Goal: Information Seeking & Learning: Find specific page/section

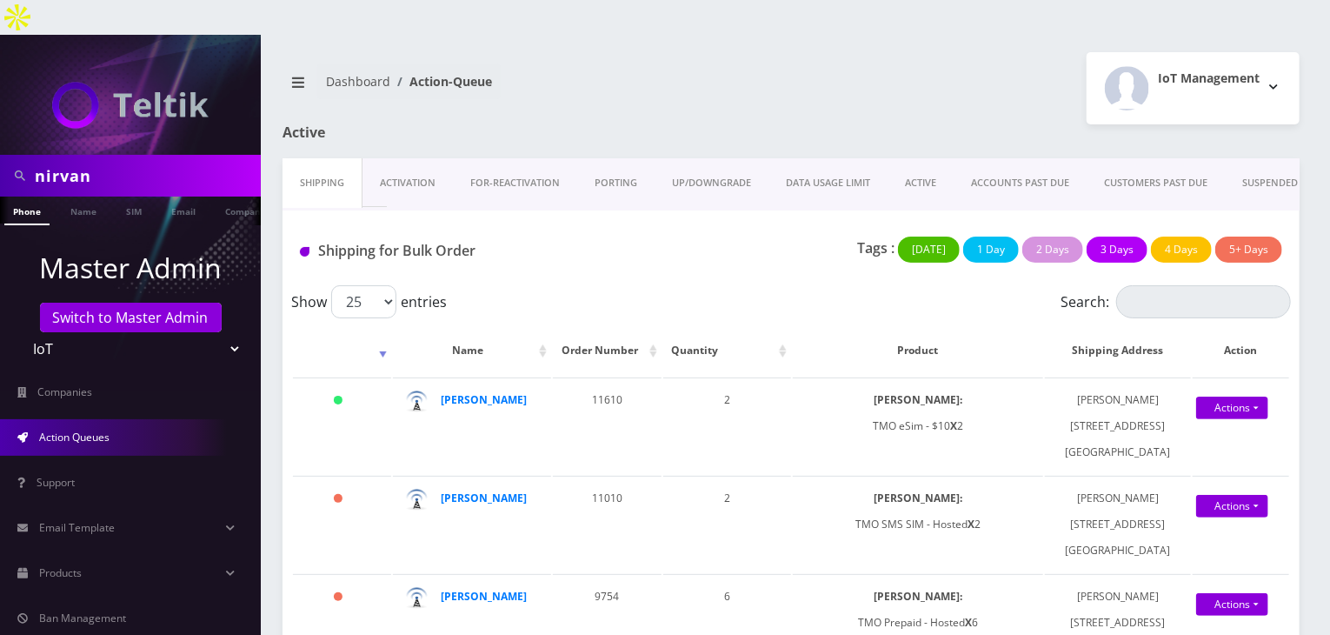
scroll to position [0, 9]
drag, startPoint x: 585, startPoint y: 363, endPoint x: 608, endPoint y: 376, distance: 26.5
click at [608, 377] on td "11610" at bounding box center [607, 425] width 109 height 97
click at [81, 196] on link "Name" at bounding box center [83, 210] width 43 height 29
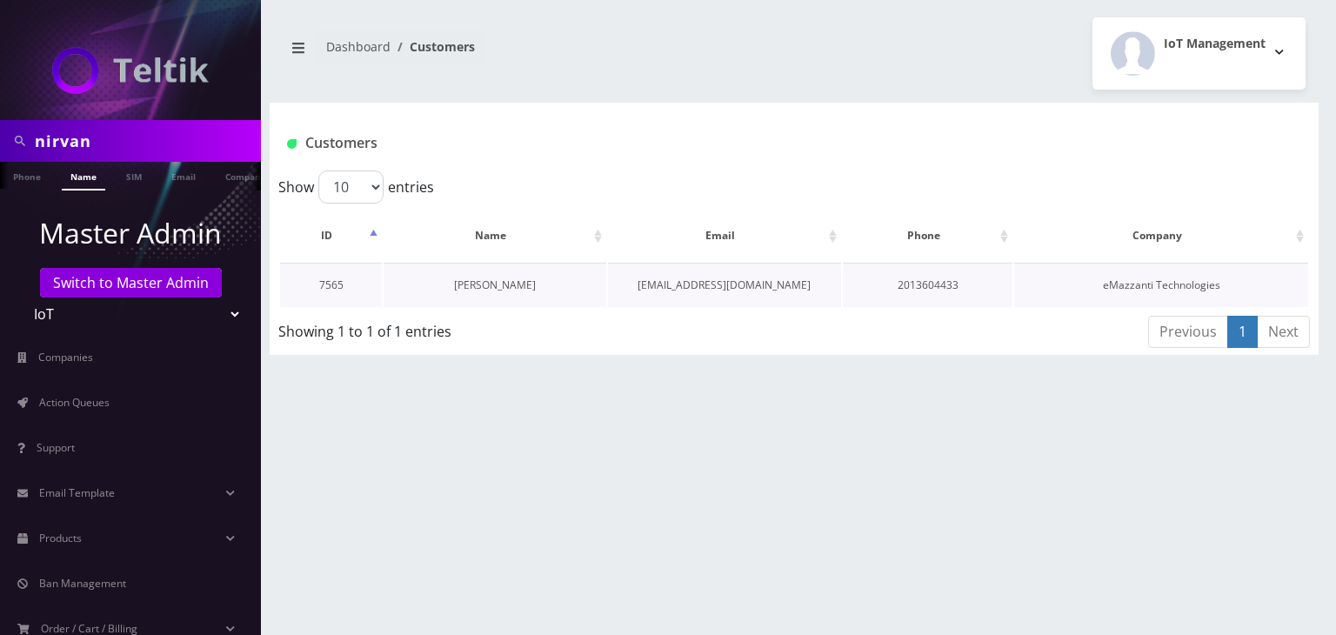
click at [525, 290] on link "[PERSON_NAME]" at bounding box center [495, 284] width 82 height 15
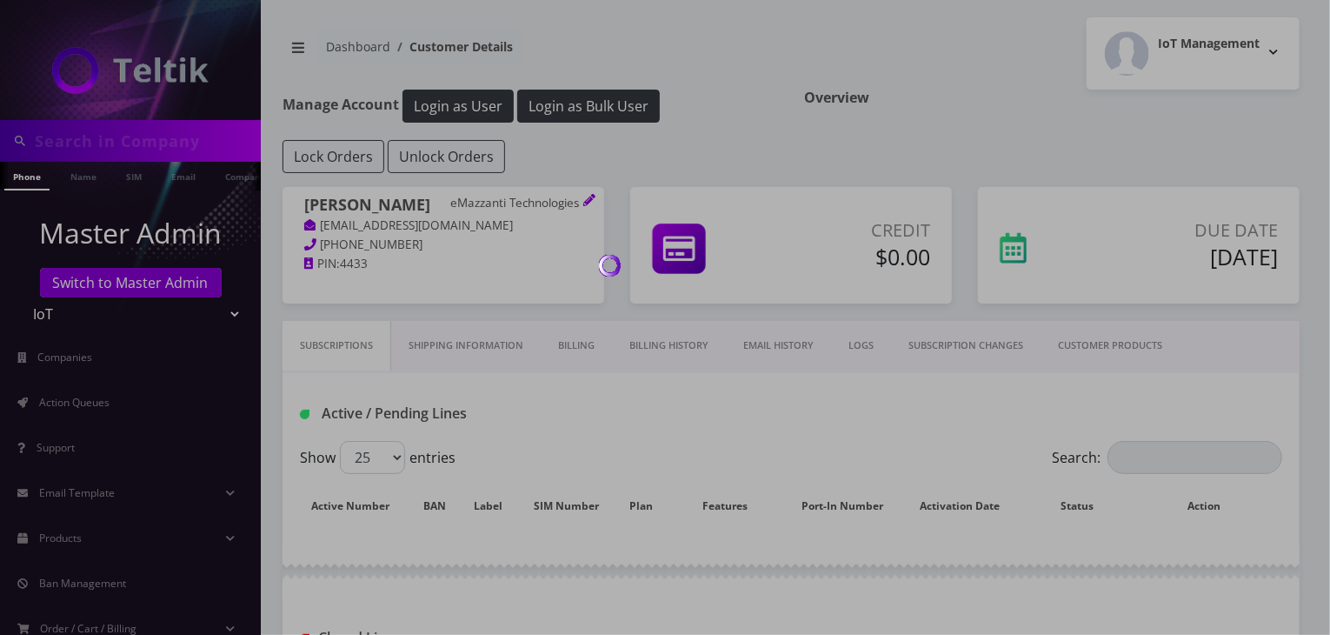
type input "nirvan"
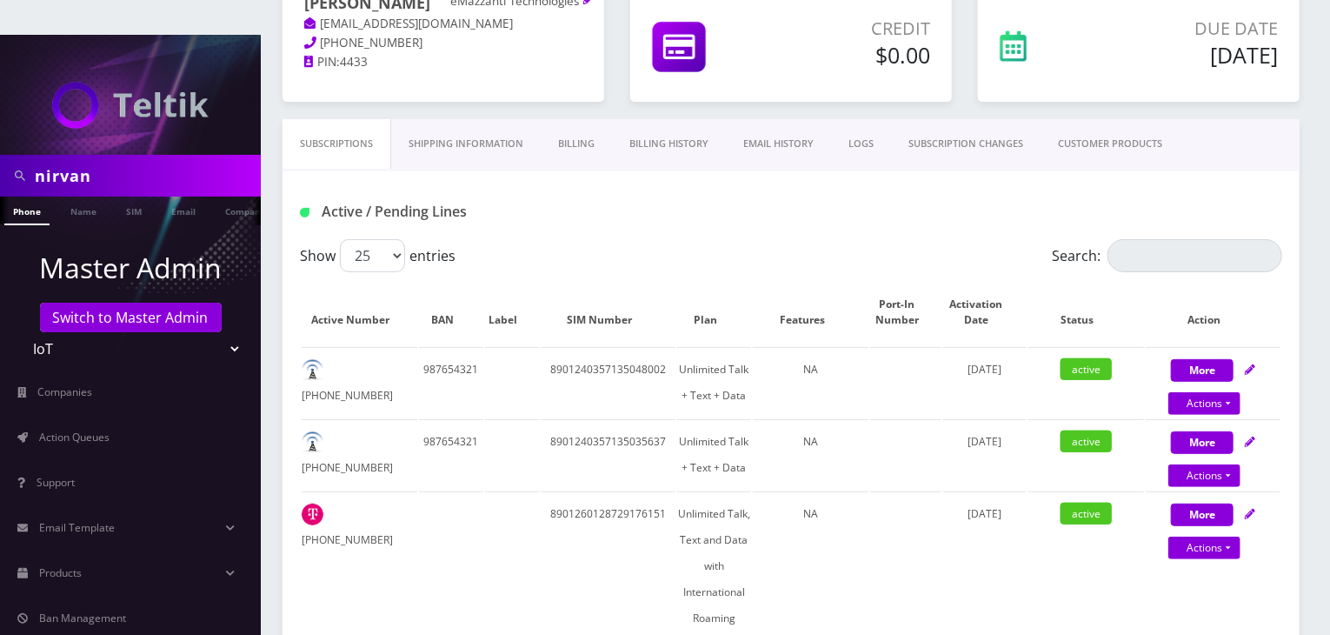
scroll to position [144, 0]
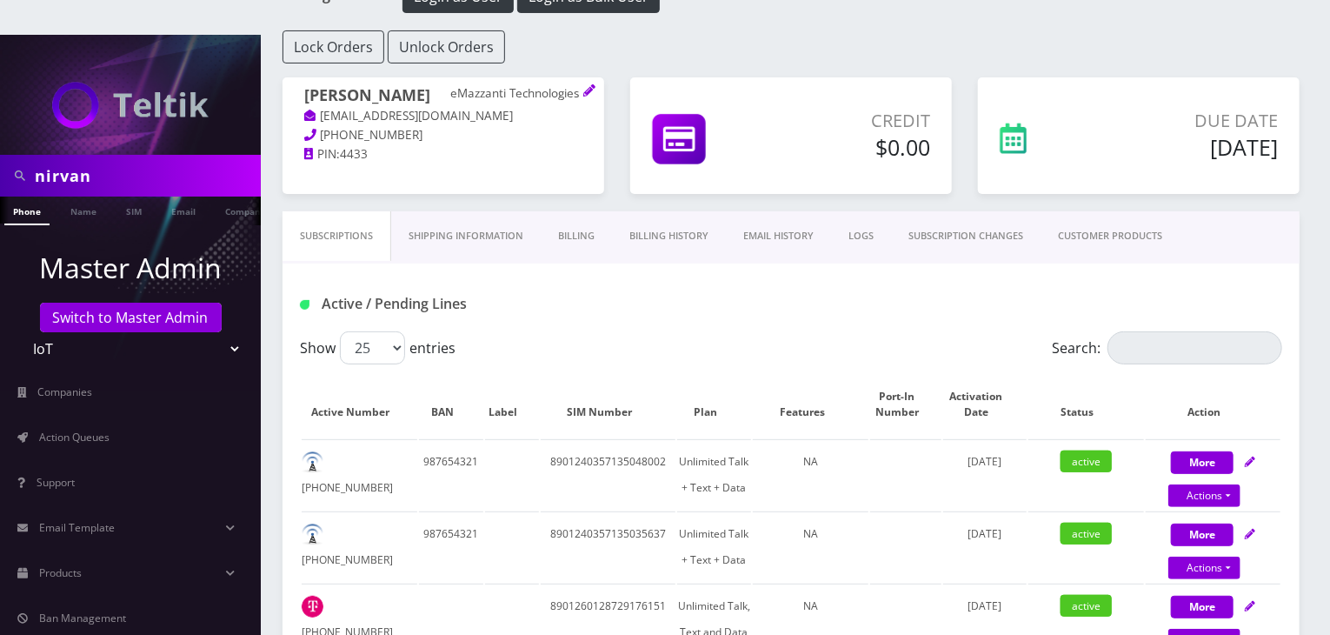
click at [1089, 211] on link "CUSTOMER PRODUCTS" at bounding box center [1110, 236] width 139 height 50
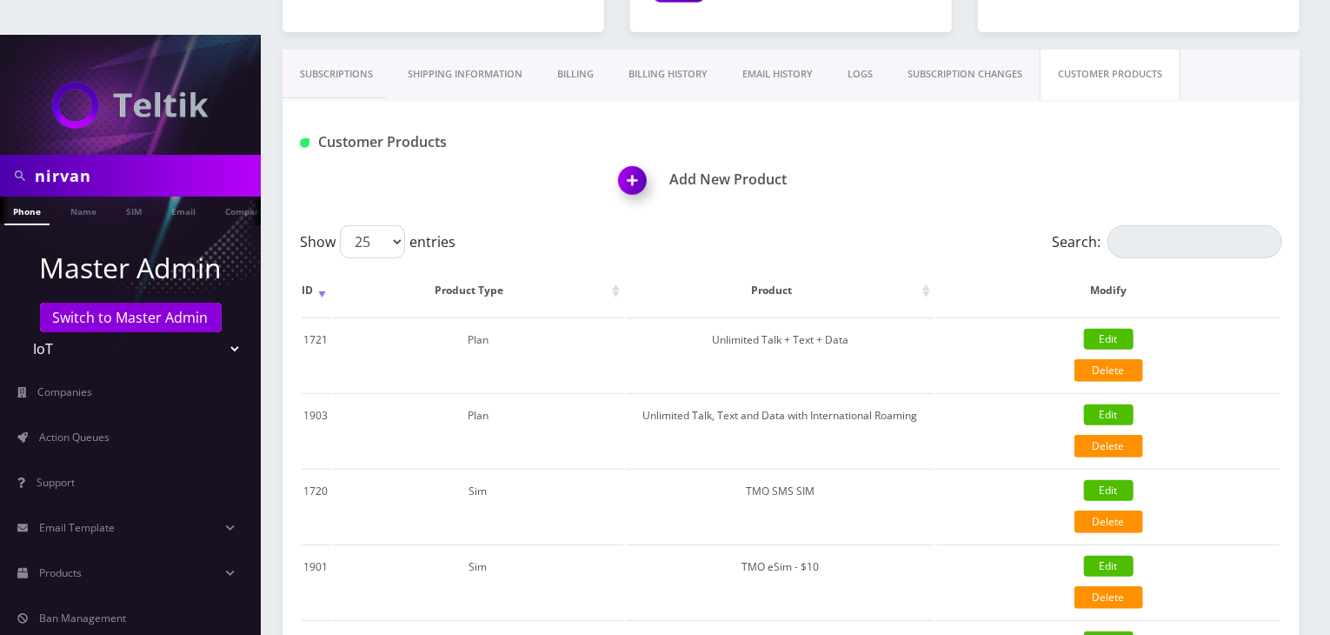
scroll to position [144, 0]
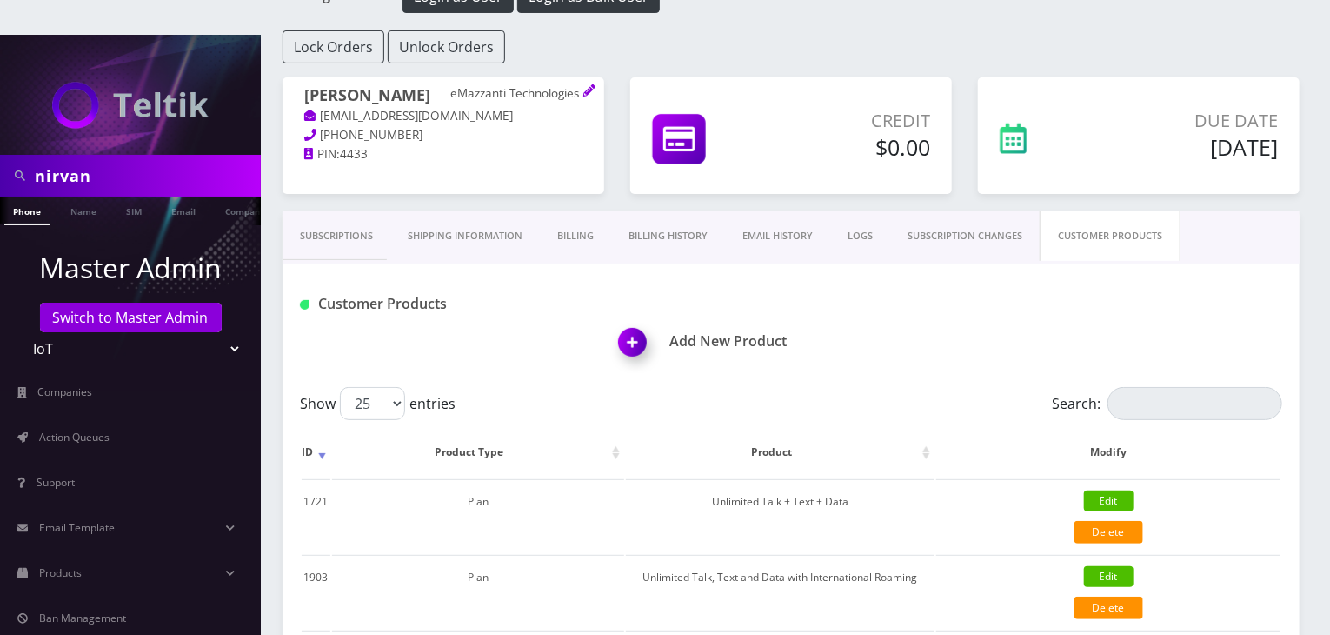
click at [371, 211] on link "Subscriptions" at bounding box center [337, 236] width 108 height 50
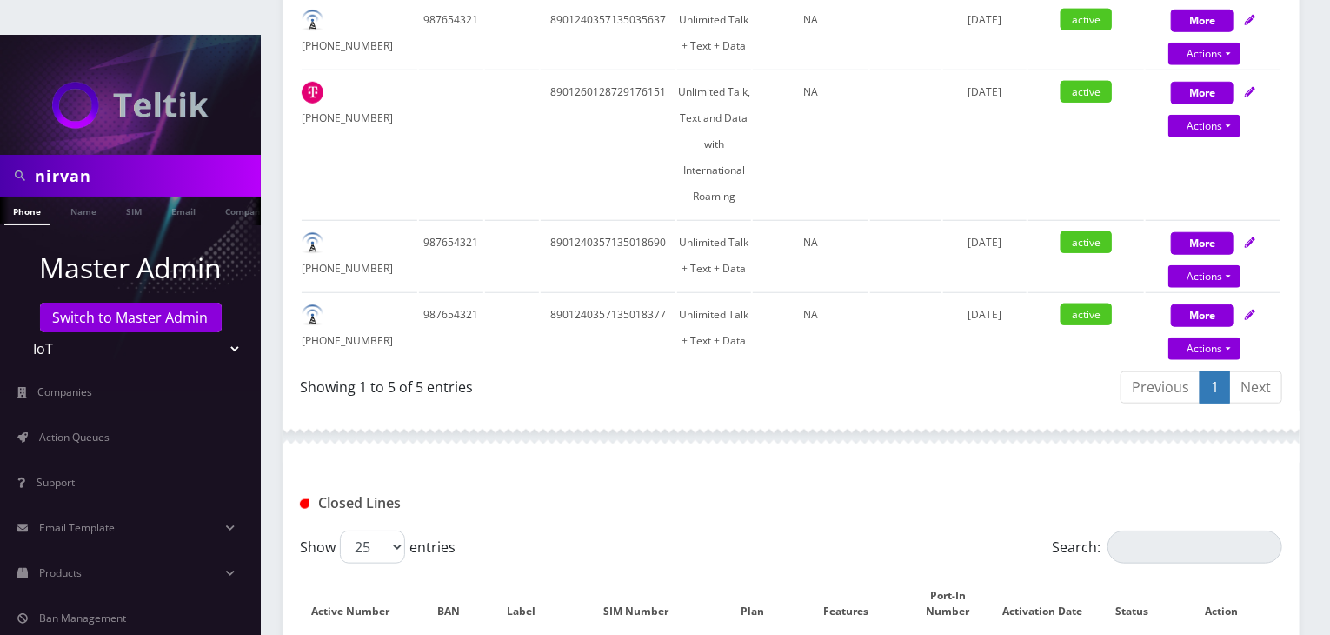
scroll to position [579, 0]
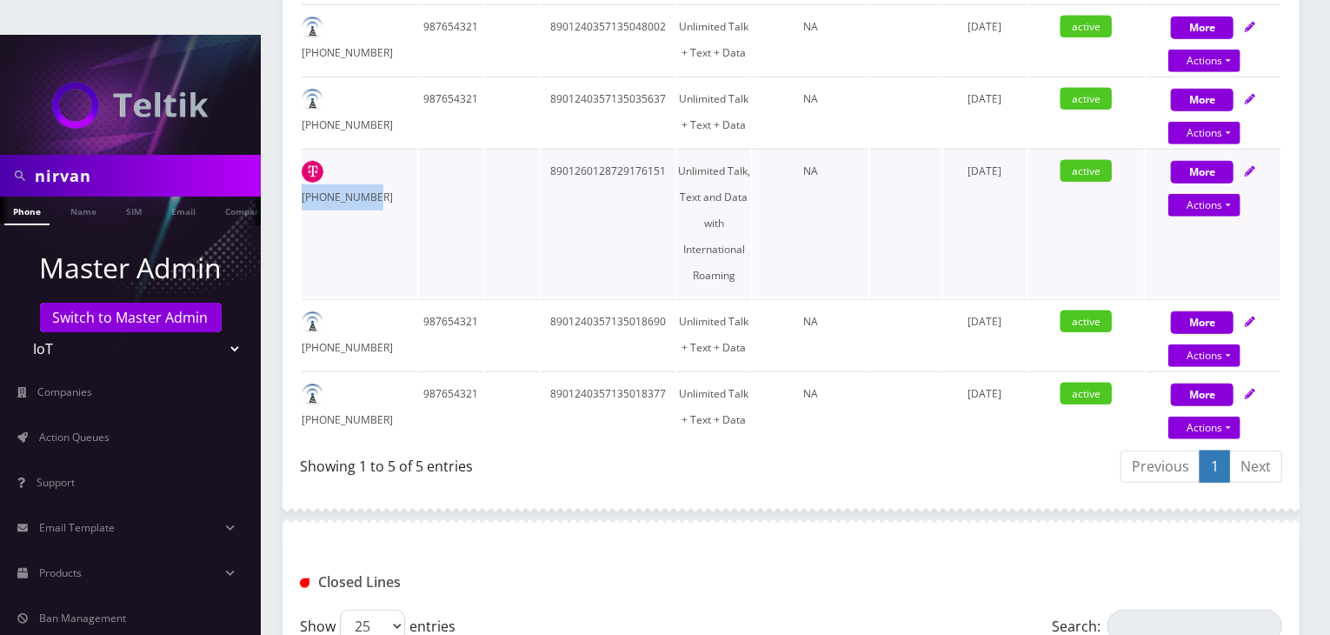
drag, startPoint x: 409, startPoint y: 130, endPoint x: 327, endPoint y: 141, distance: 82.4
click at [327, 149] on td "646-322-0936" at bounding box center [360, 223] width 116 height 149
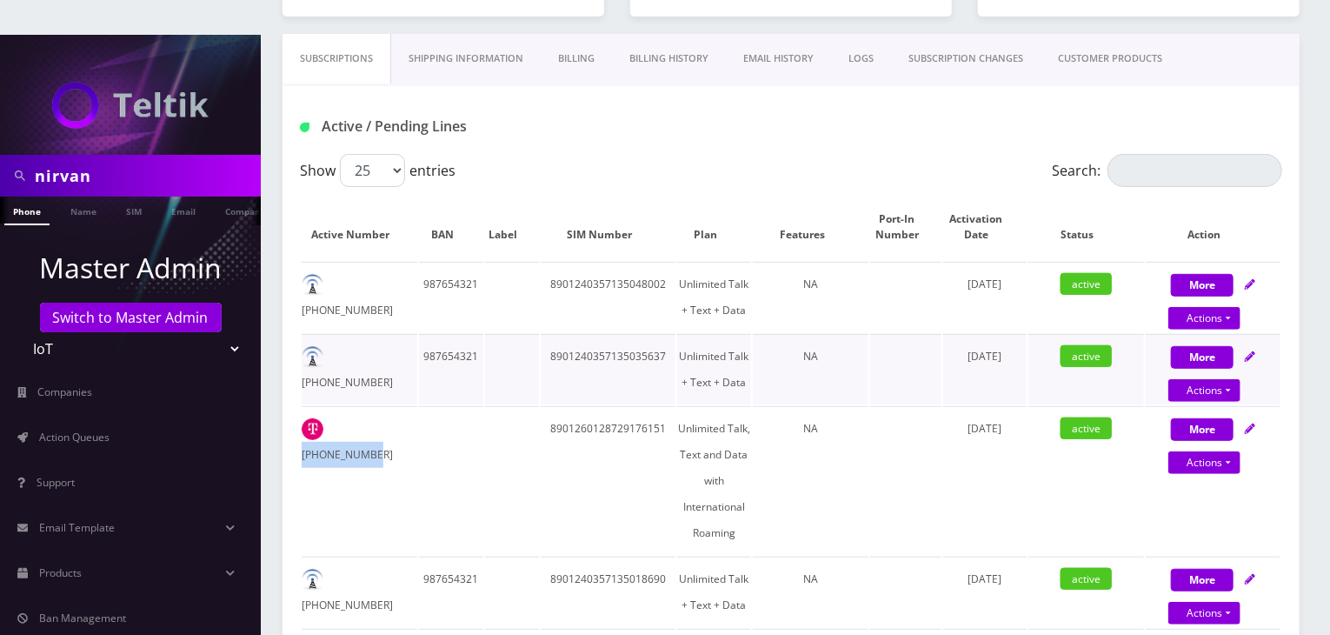
scroll to position [290, 0]
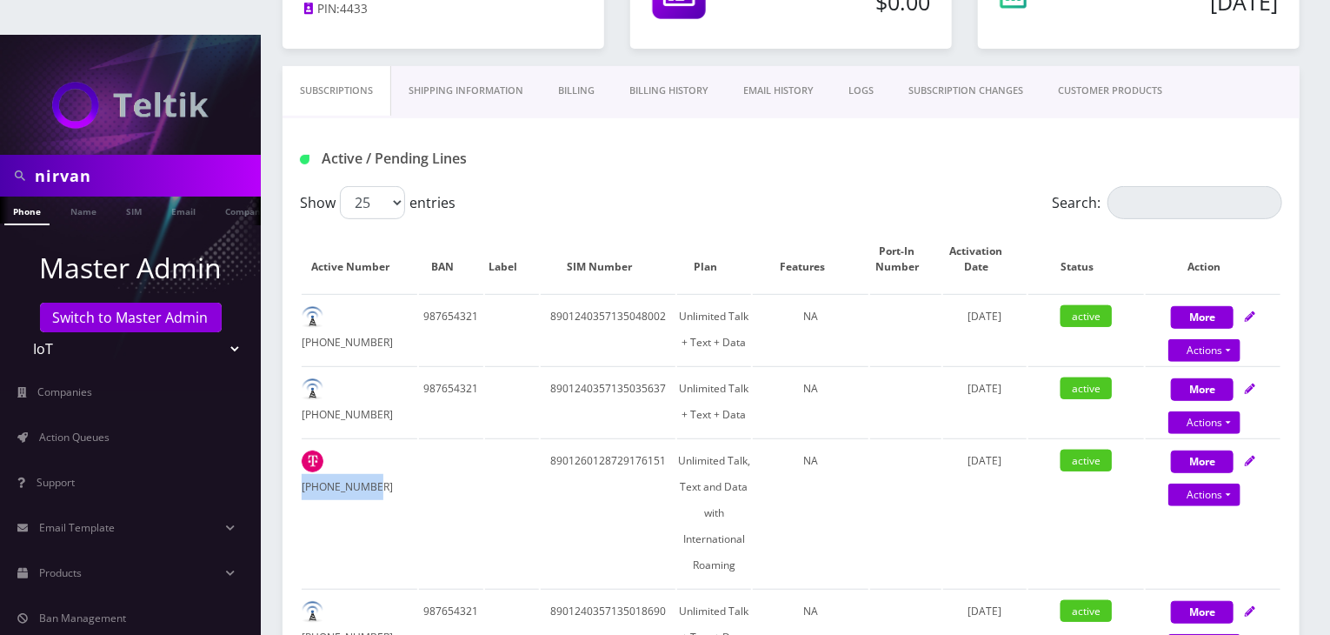
click at [1130, 66] on link "CUSTOMER PRODUCTS" at bounding box center [1110, 91] width 139 height 50
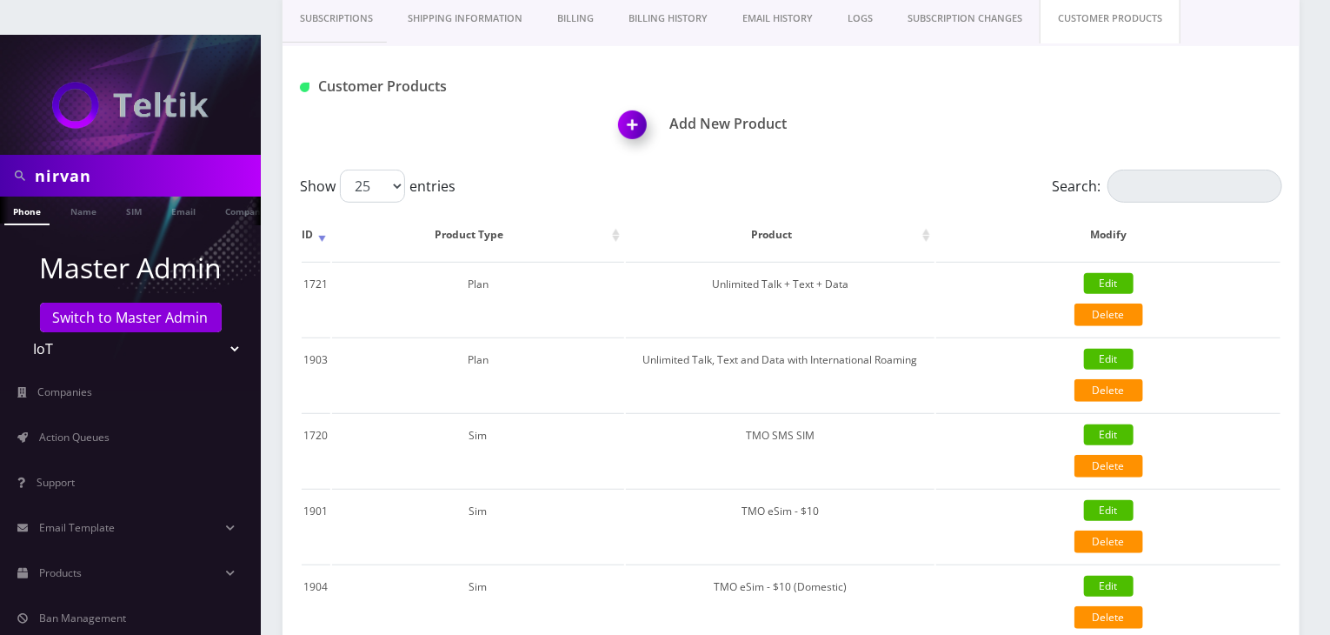
scroll to position [290, 0]
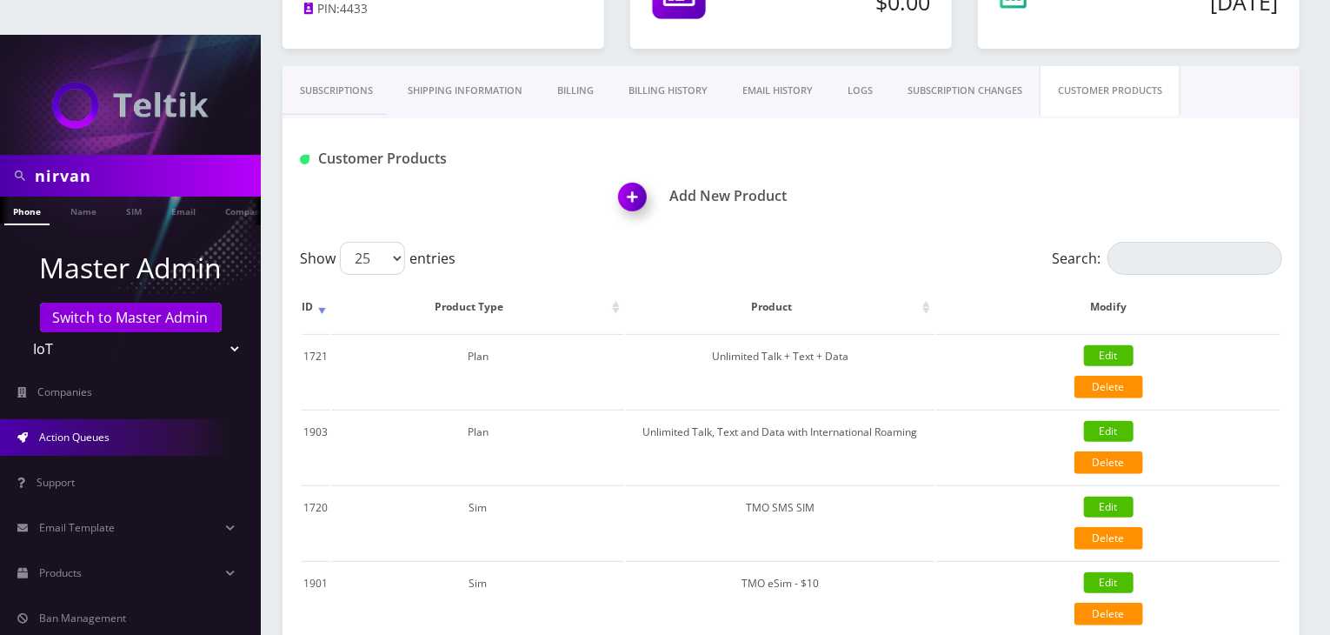
click at [123, 419] on link "Action Queues" at bounding box center [130, 437] width 261 height 37
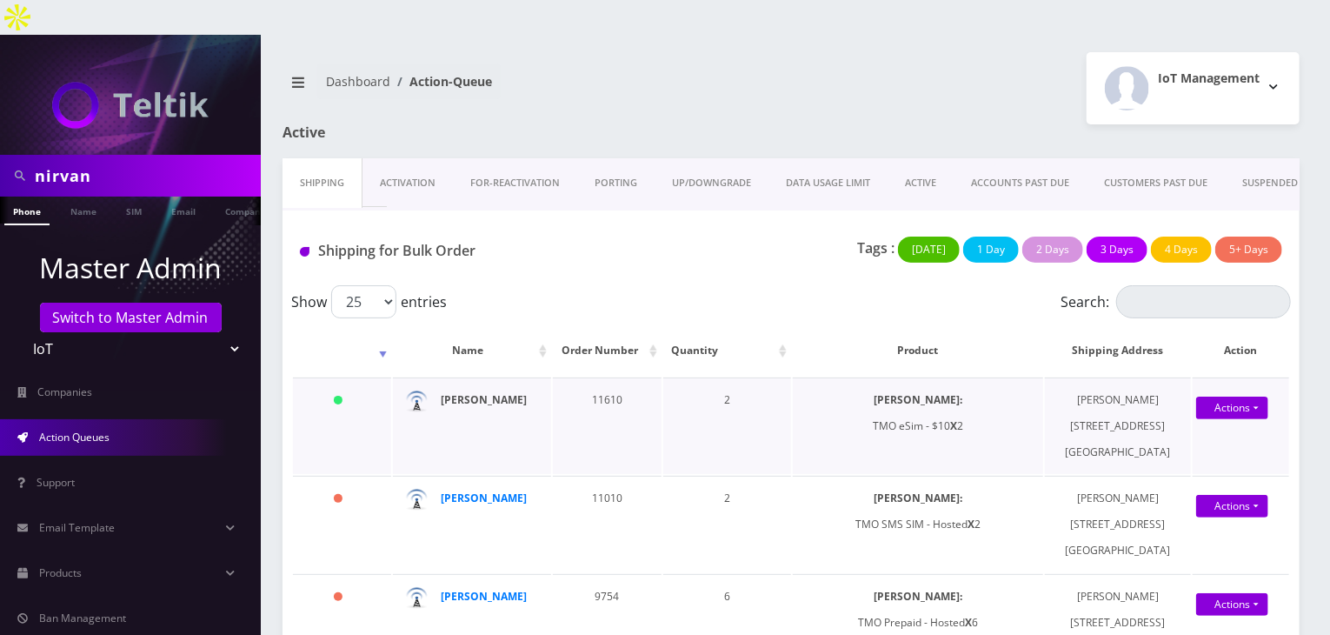
click at [501, 392] on strong "[PERSON_NAME]" at bounding box center [484, 399] width 86 height 15
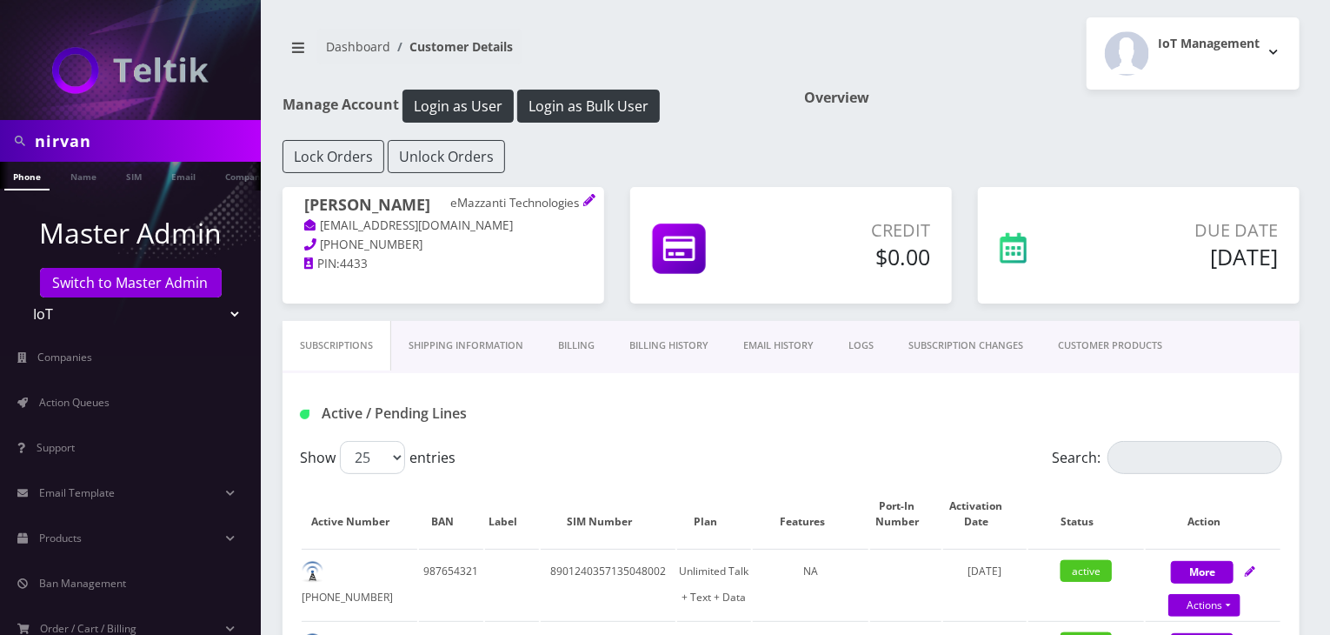
click at [1086, 356] on link "CUSTOMER PRODUCTS" at bounding box center [1110, 346] width 139 height 50
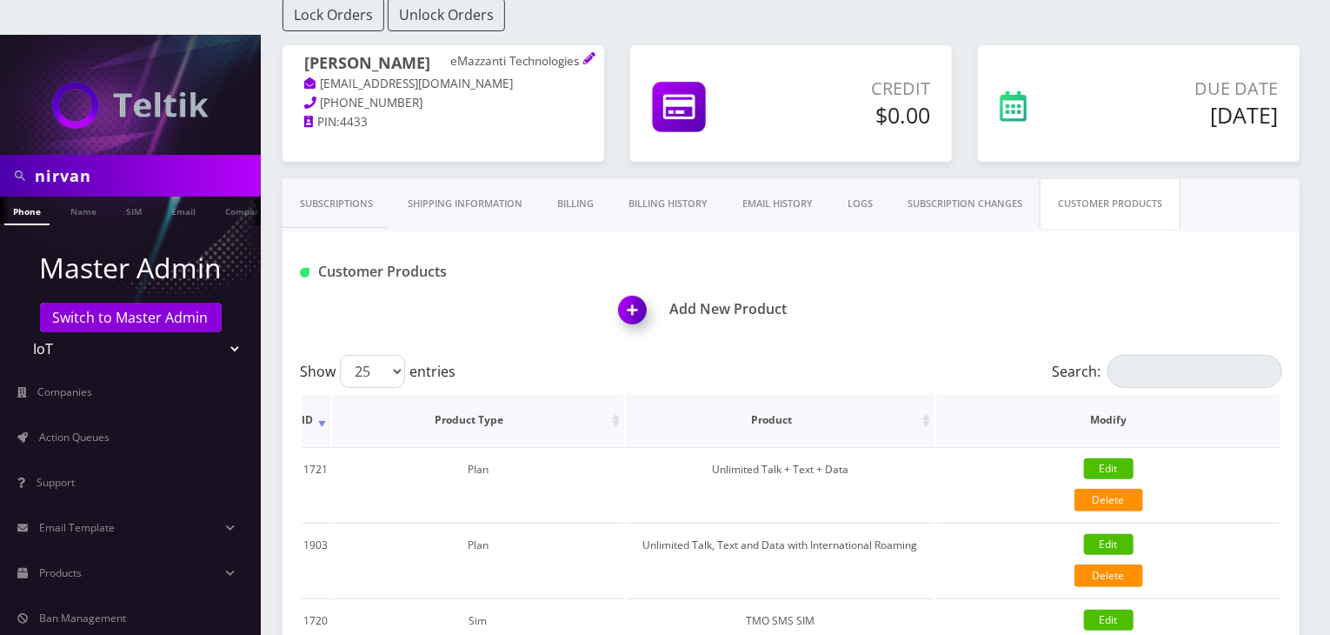
scroll to position [144, 0]
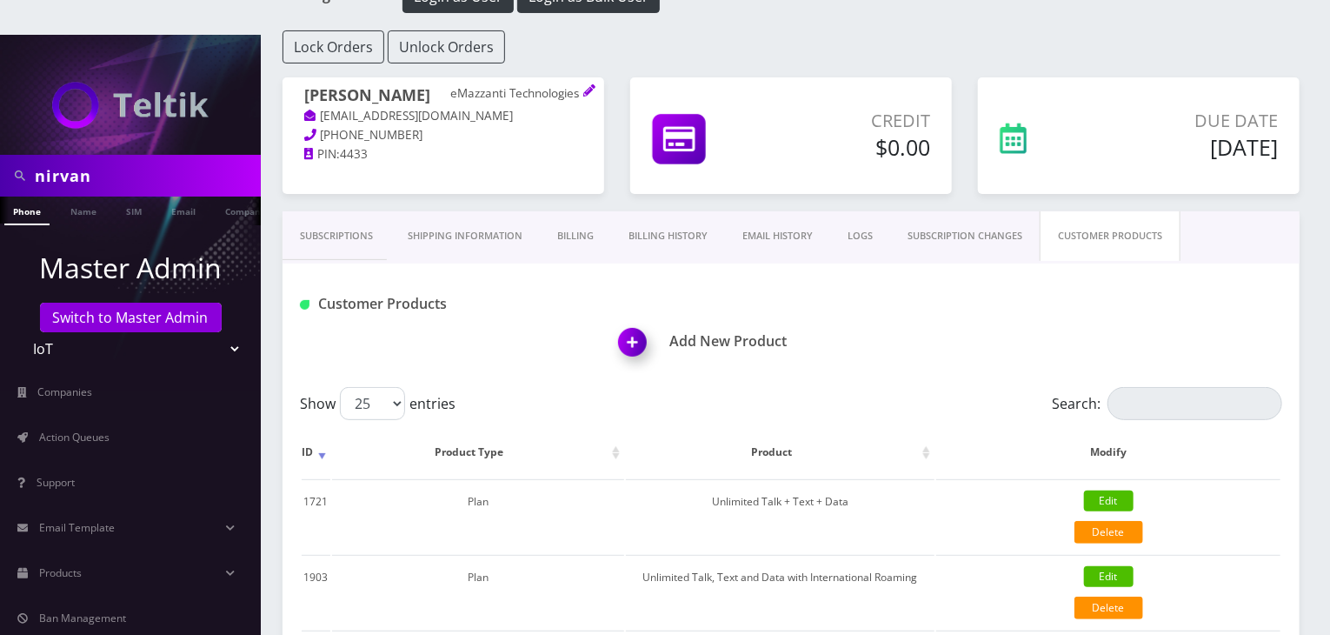
click at [334, 211] on link "Subscriptions" at bounding box center [337, 236] width 108 height 50
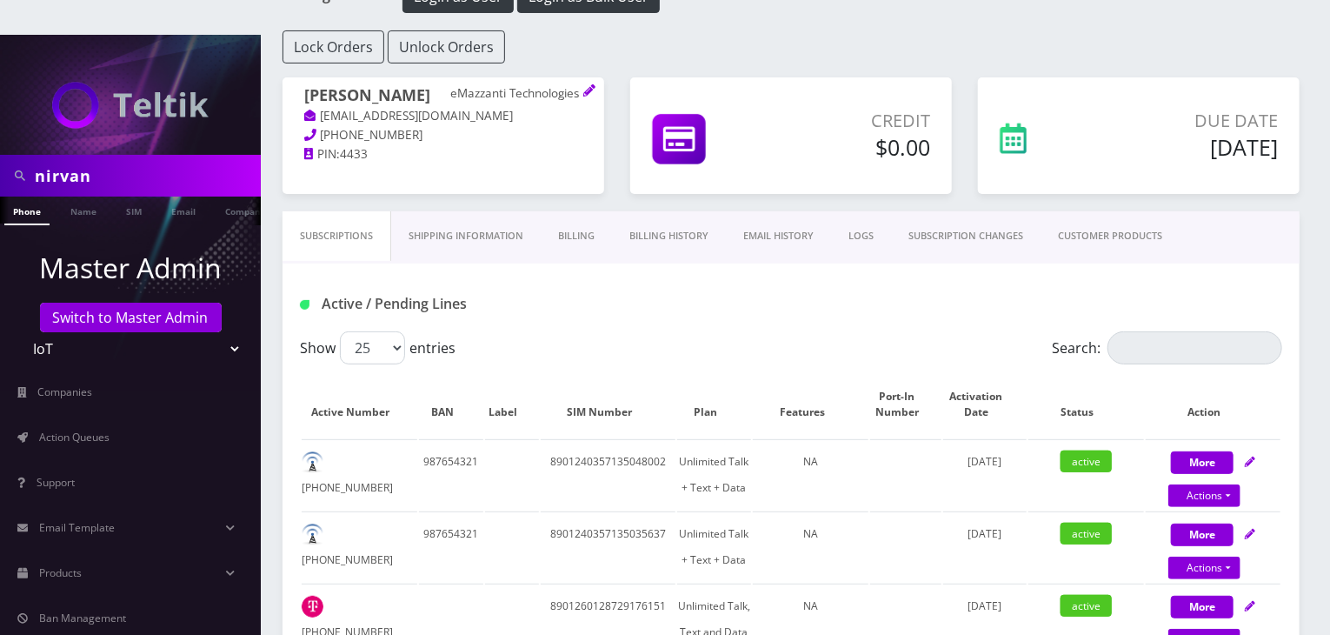
click at [1099, 211] on link "CUSTOMER PRODUCTS" at bounding box center [1110, 236] width 139 height 50
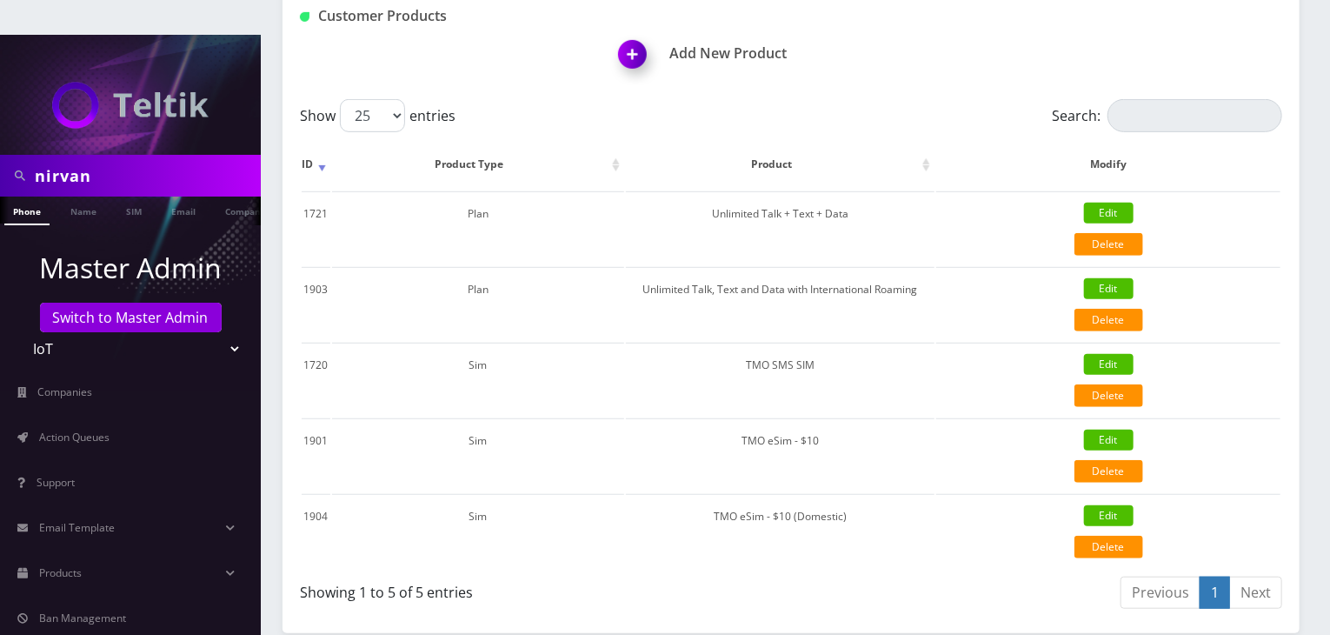
scroll to position [435, 0]
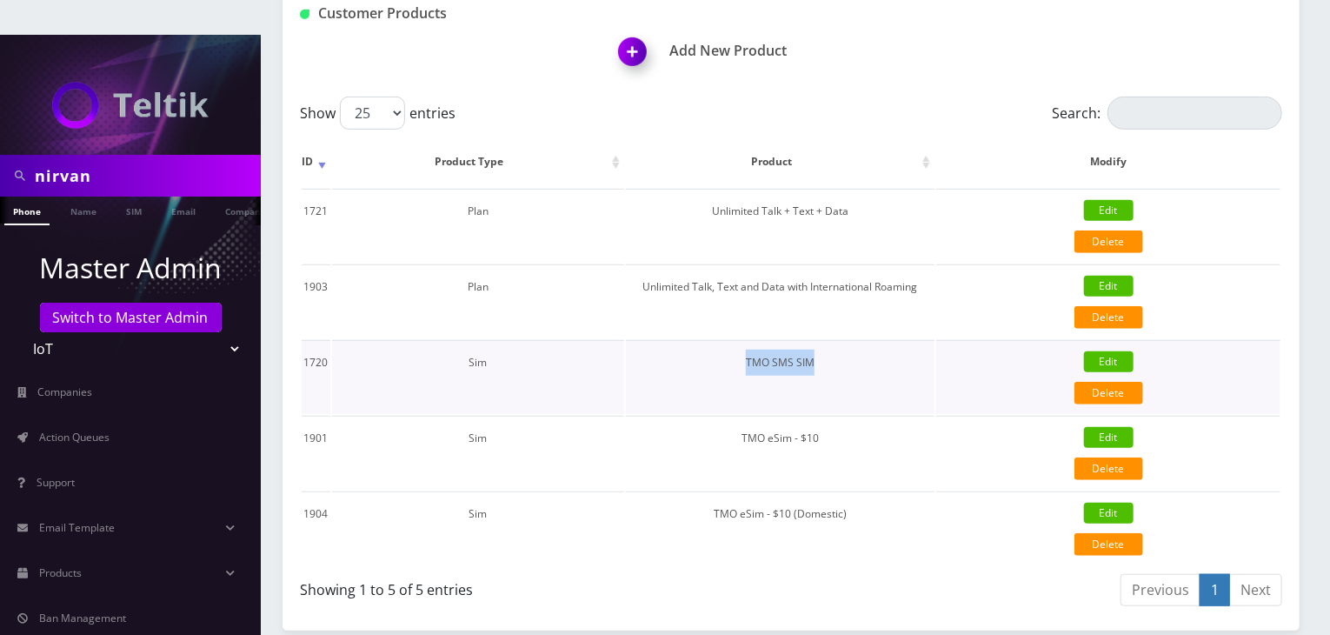
drag, startPoint x: 744, startPoint y: 328, endPoint x: 818, endPoint y: 325, distance: 74.0
click at [818, 340] on td "TMO SMS SIM" at bounding box center [781, 377] width 310 height 74
copy td "TMO SMS SIM"
click at [97, 555] on link "Products" at bounding box center [130, 573] width 261 height 37
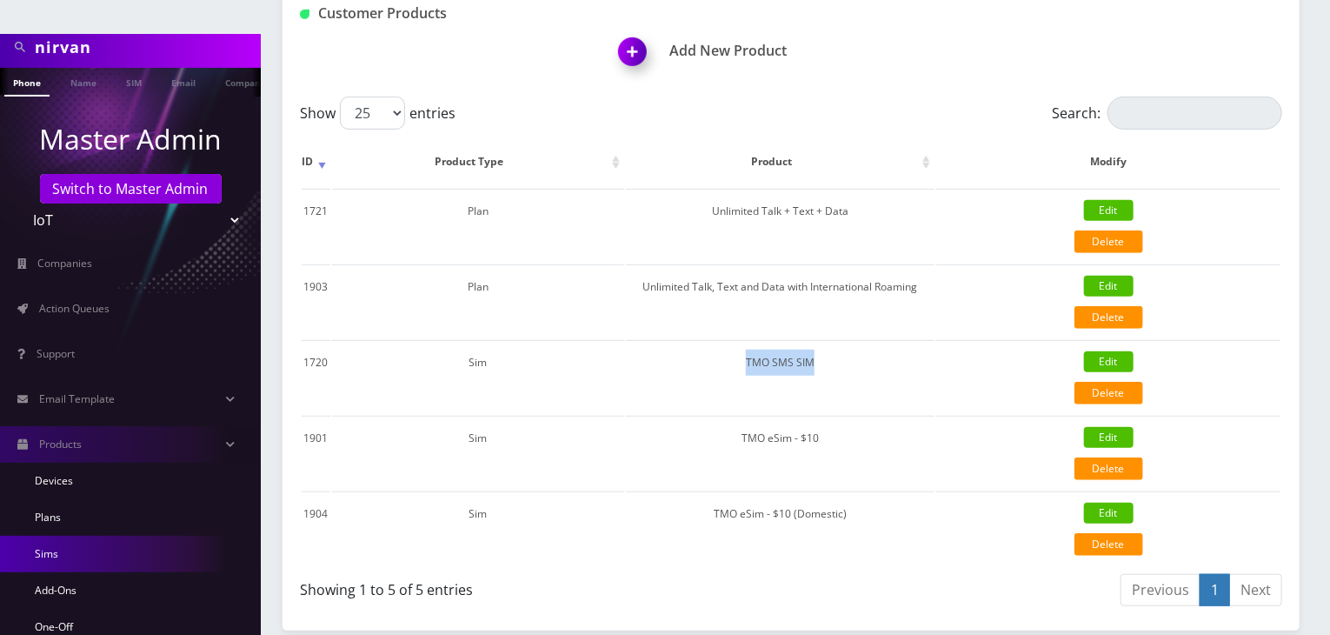
scroll to position [144, 0]
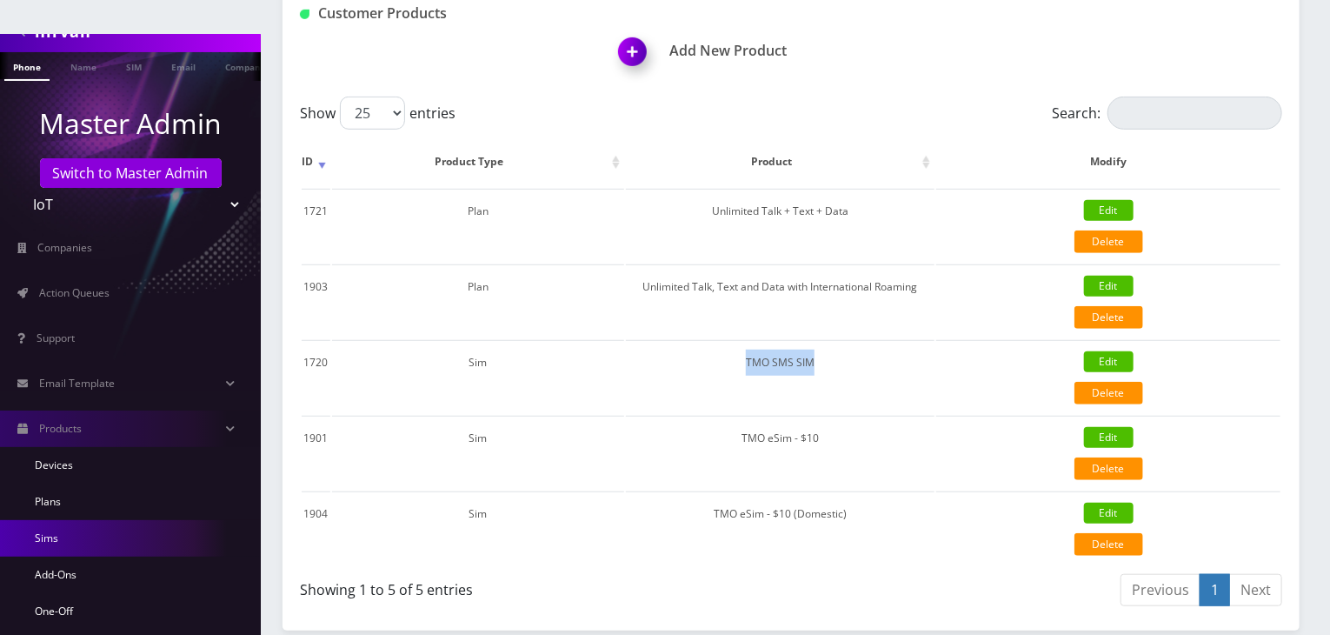
click at [69, 520] on link "Sims" at bounding box center [130, 538] width 261 height 37
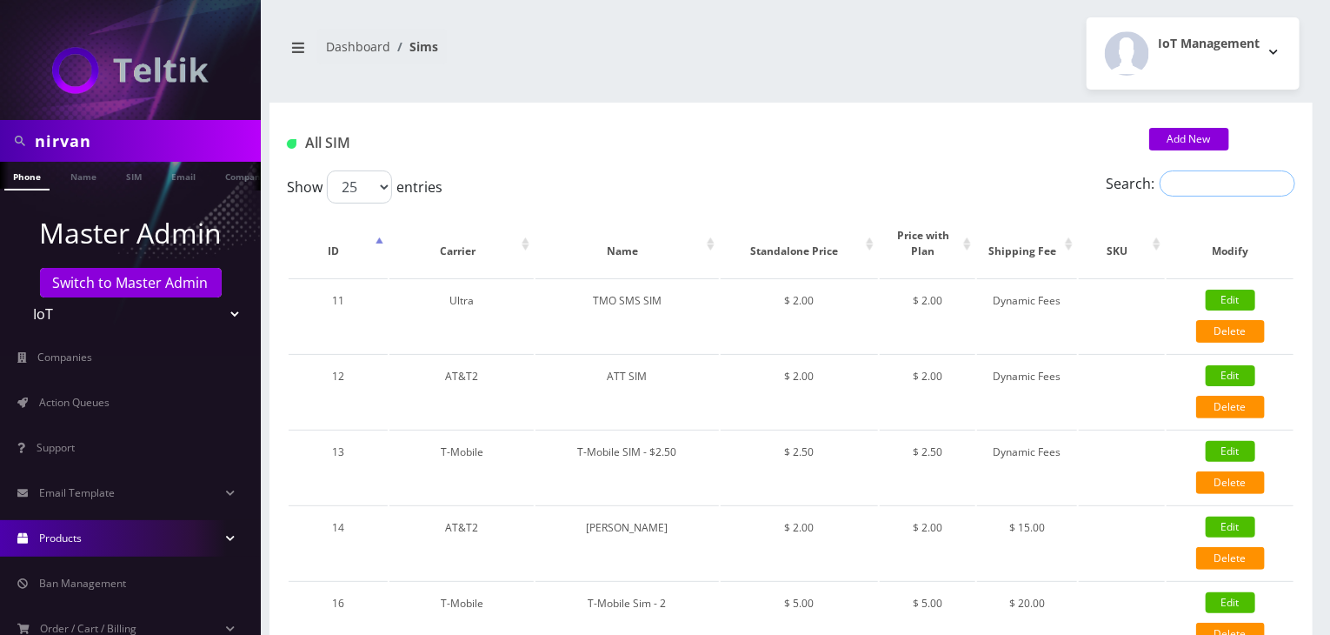
click at [1192, 184] on input "Search:" at bounding box center [1228, 183] width 136 height 26
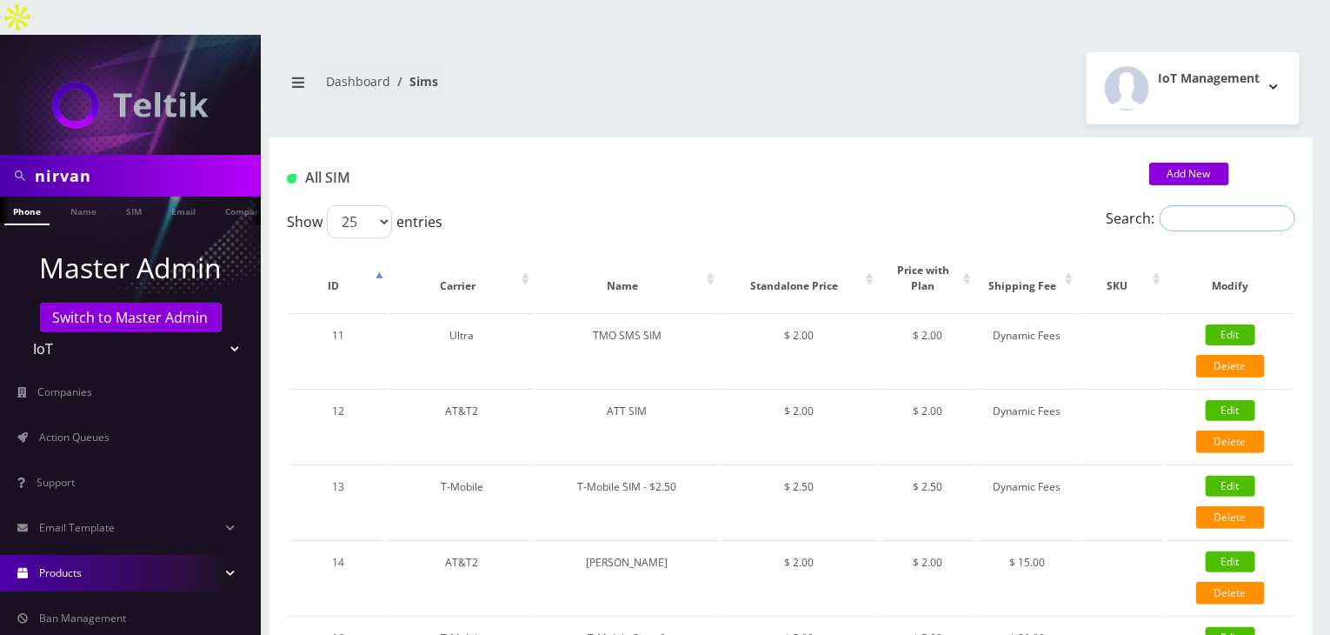
paste input "TMO SMS SIM"
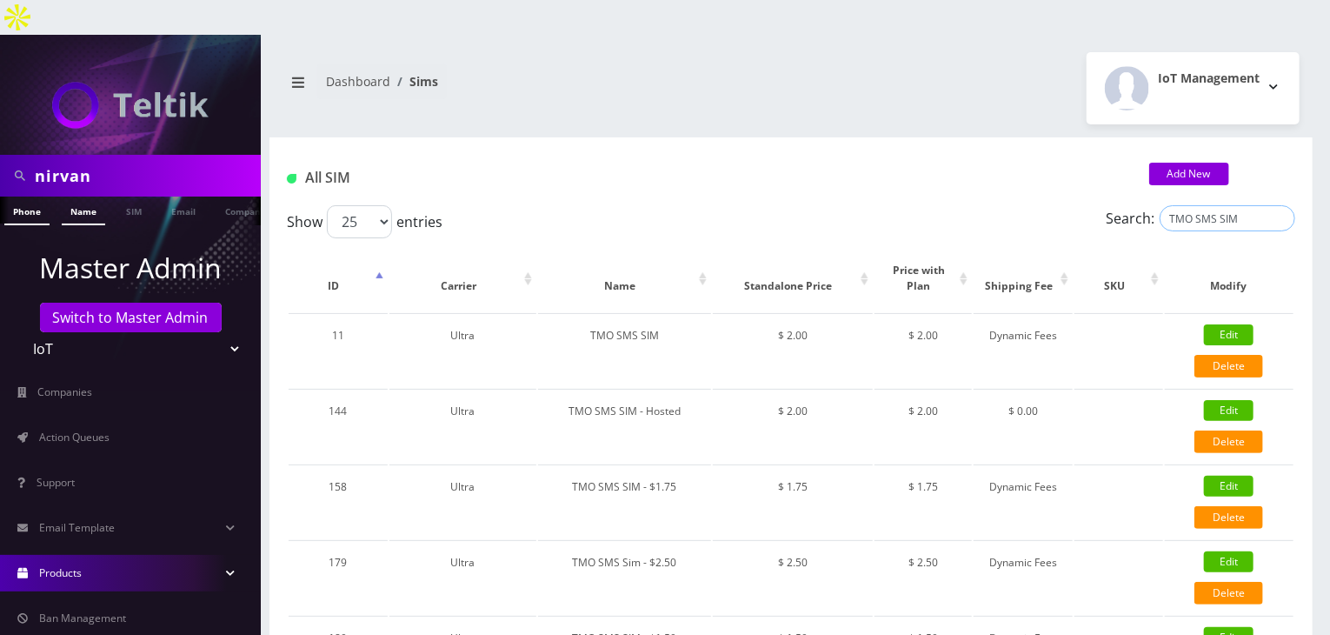
type input "TMO SMS SIM"
click at [87, 196] on link "Name" at bounding box center [83, 210] width 43 height 29
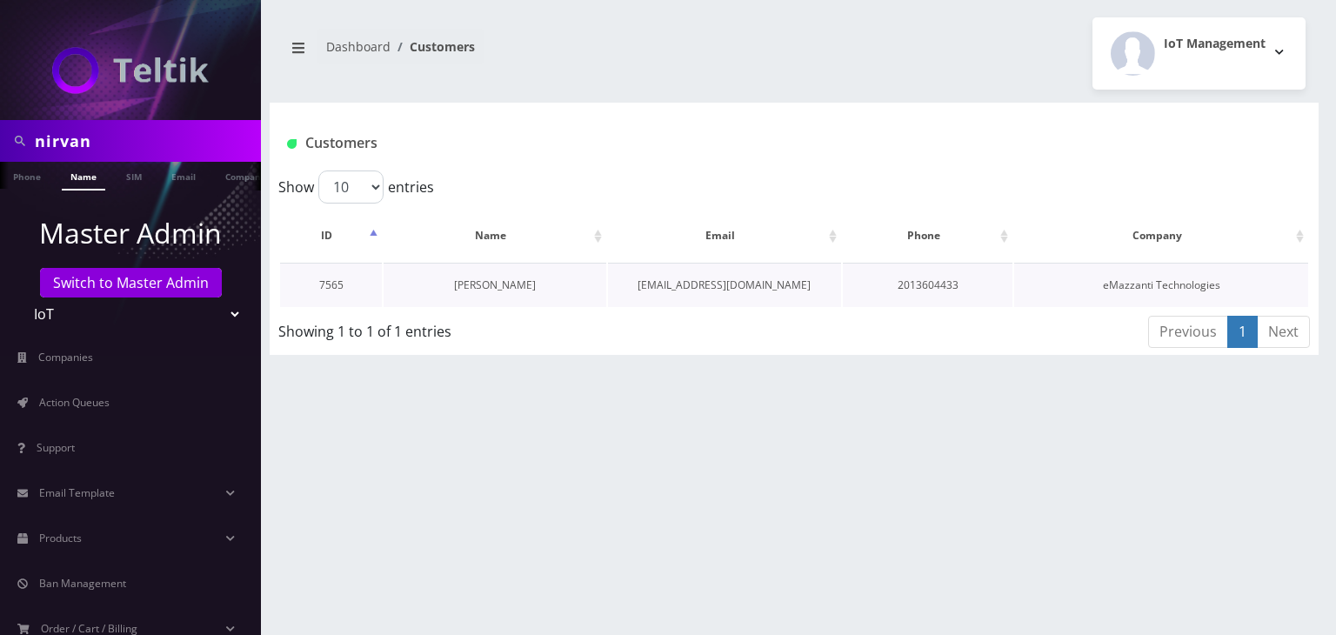
click at [517, 290] on link "Nirvan Ramoutar" at bounding box center [495, 284] width 82 height 15
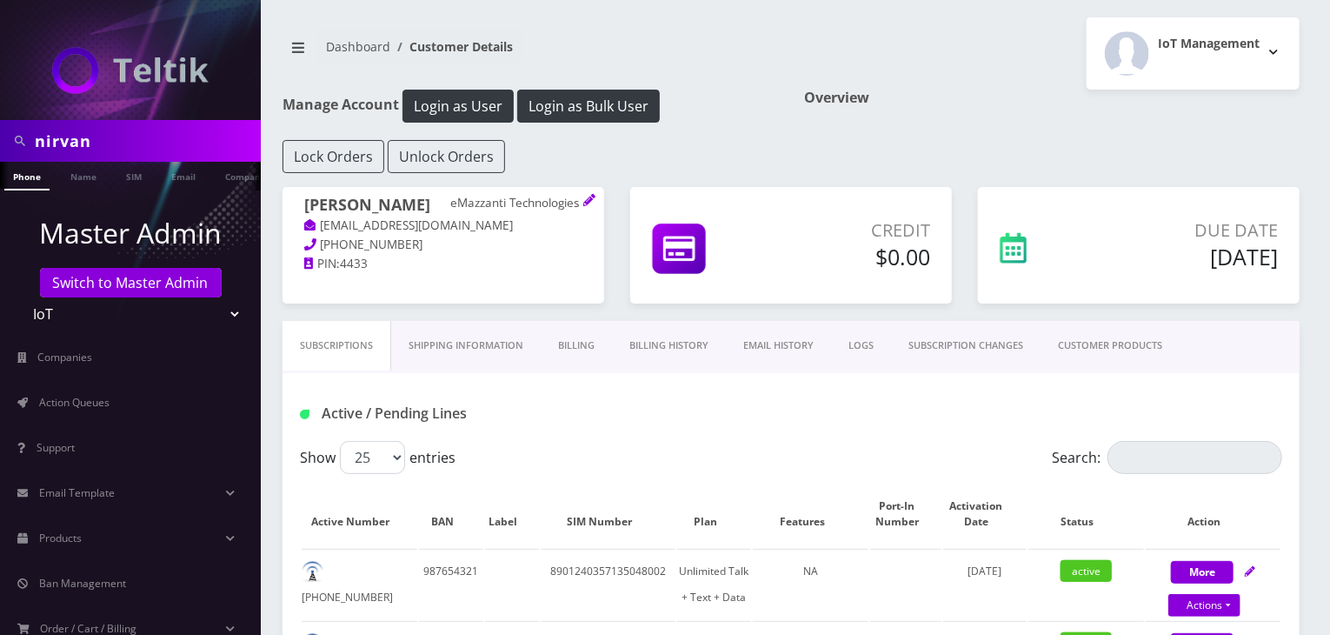
click at [1113, 342] on link "CUSTOMER PRODUCTS" at bounding box center [1110, 346] width 139 height 50
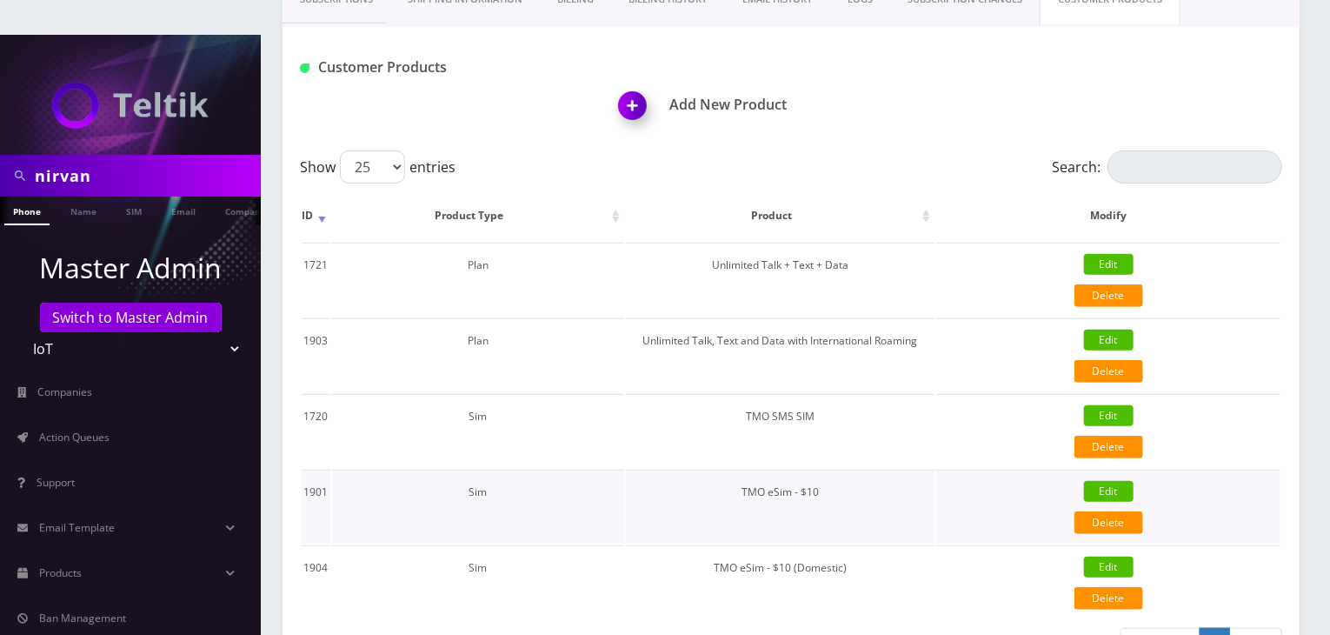
scroll to position [435, 0]
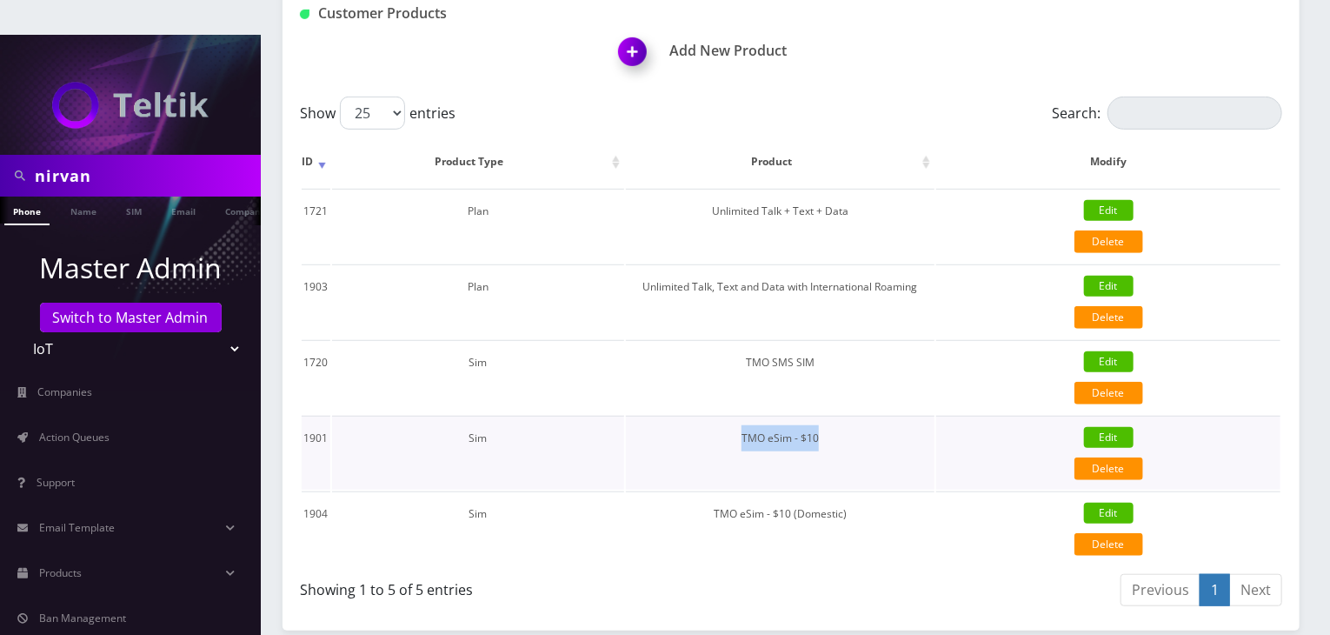
drag, startPoint x: 743, startPoint y: 401, endPoint x: 842, endPoint y: 407, distance: 98.4
click at [842, 416] on td "TMO eSim - $10" at bounding box center [781, 453] width 310 height 74
copy td "TMO eSim - $10"
click at [158, 555] on link "Products" at bounding box center [130, 573] width 261 height 37
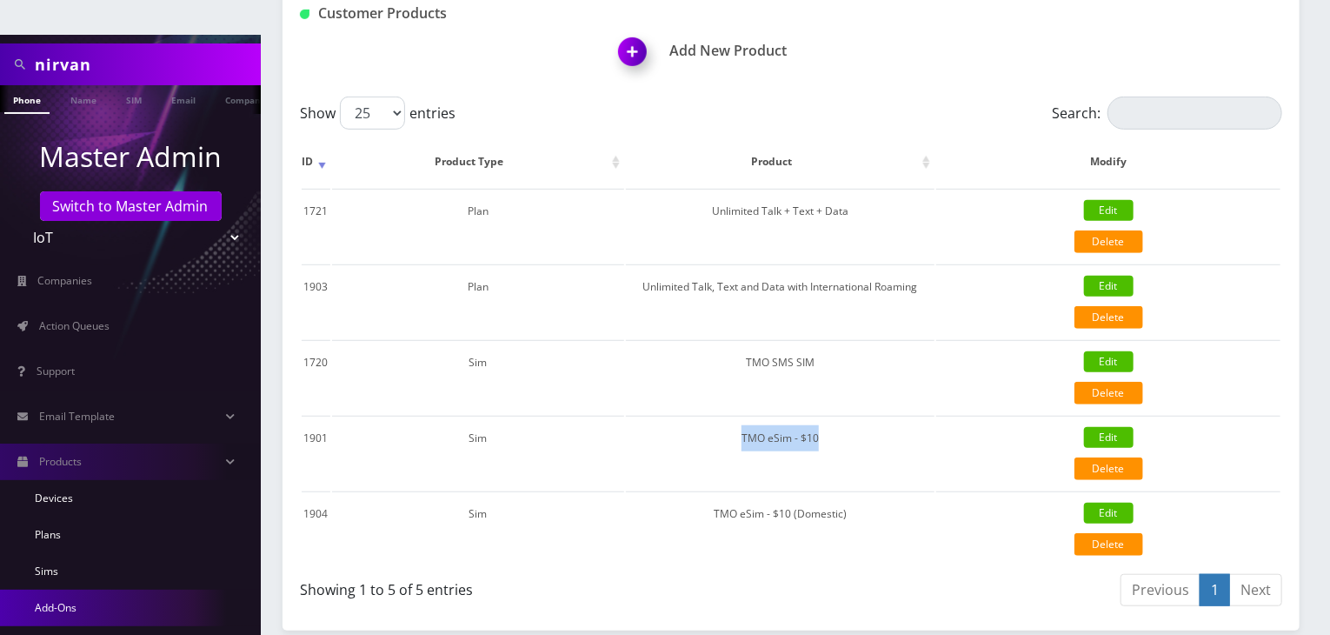
scroll to position [144, 0]
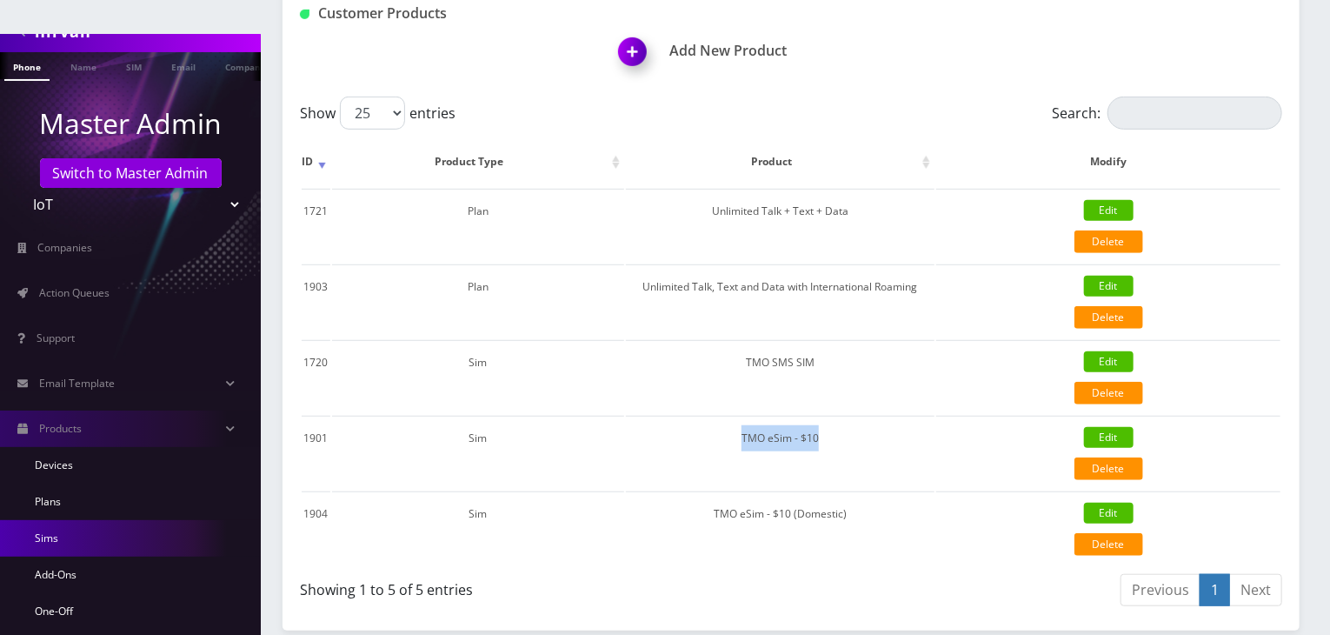
click at [128, 520] on link "Sims" at bounding box center [130, 538] width 261 height 37
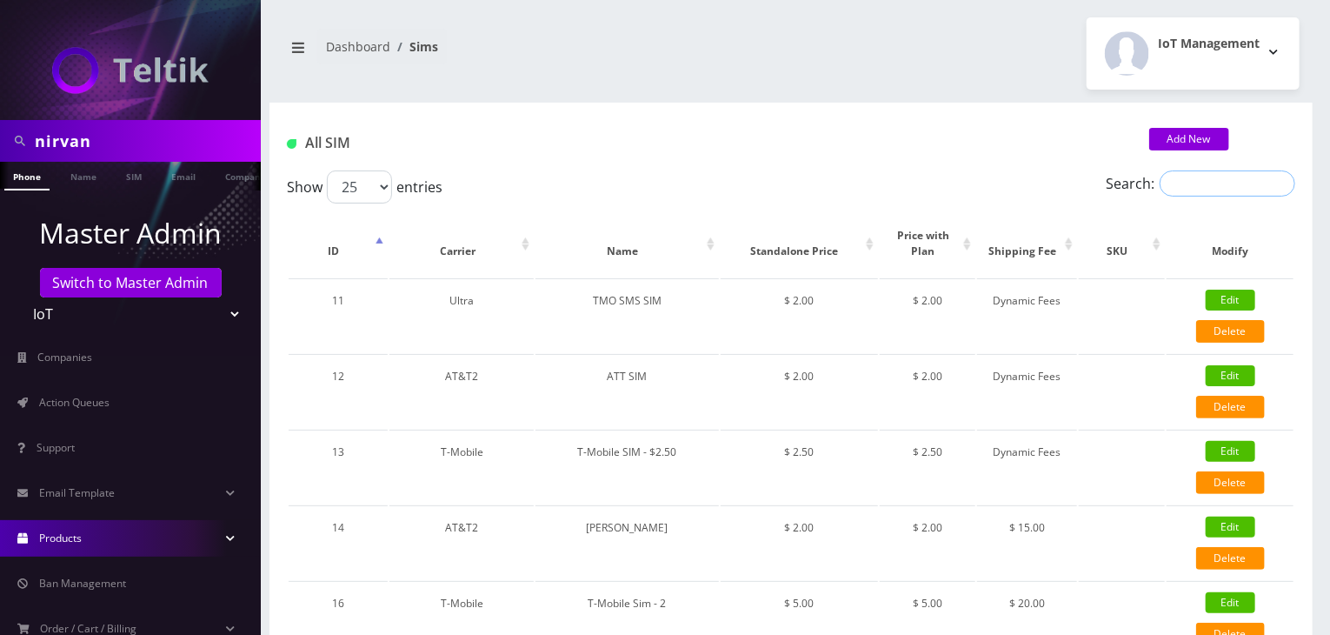
click at [1176, 178] on input "Search:" at bounding box center [1228, 183] width 136 height 26
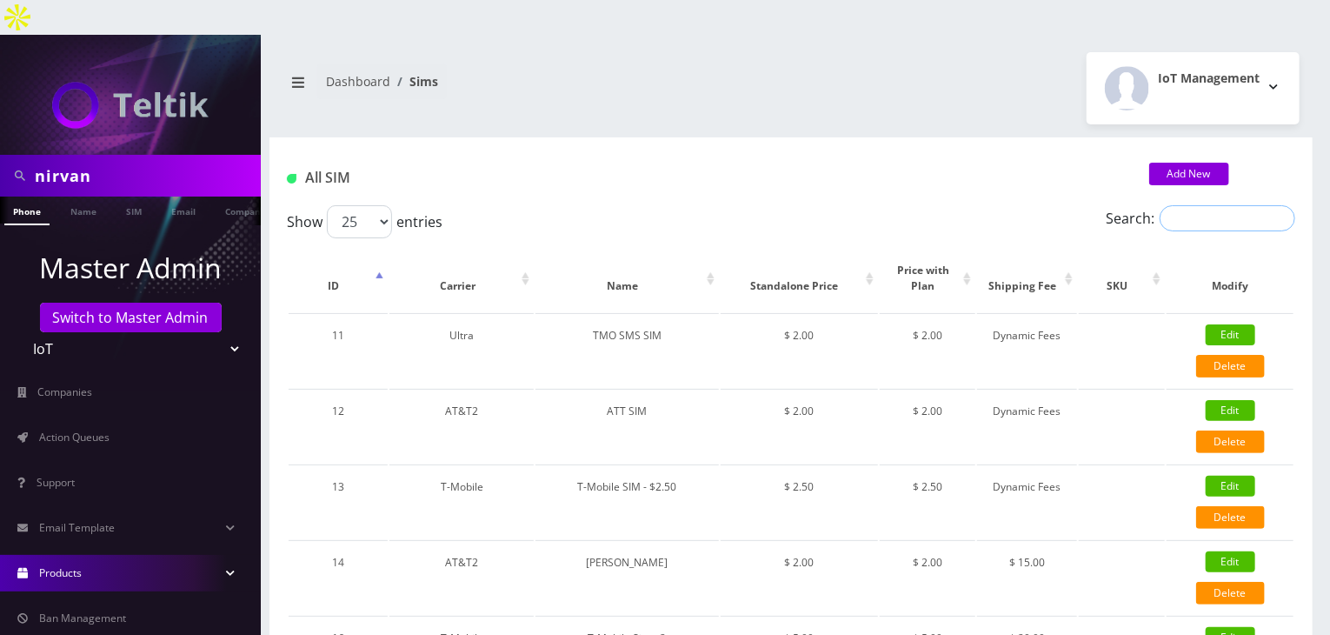
paste input "TMO eSim - $10"
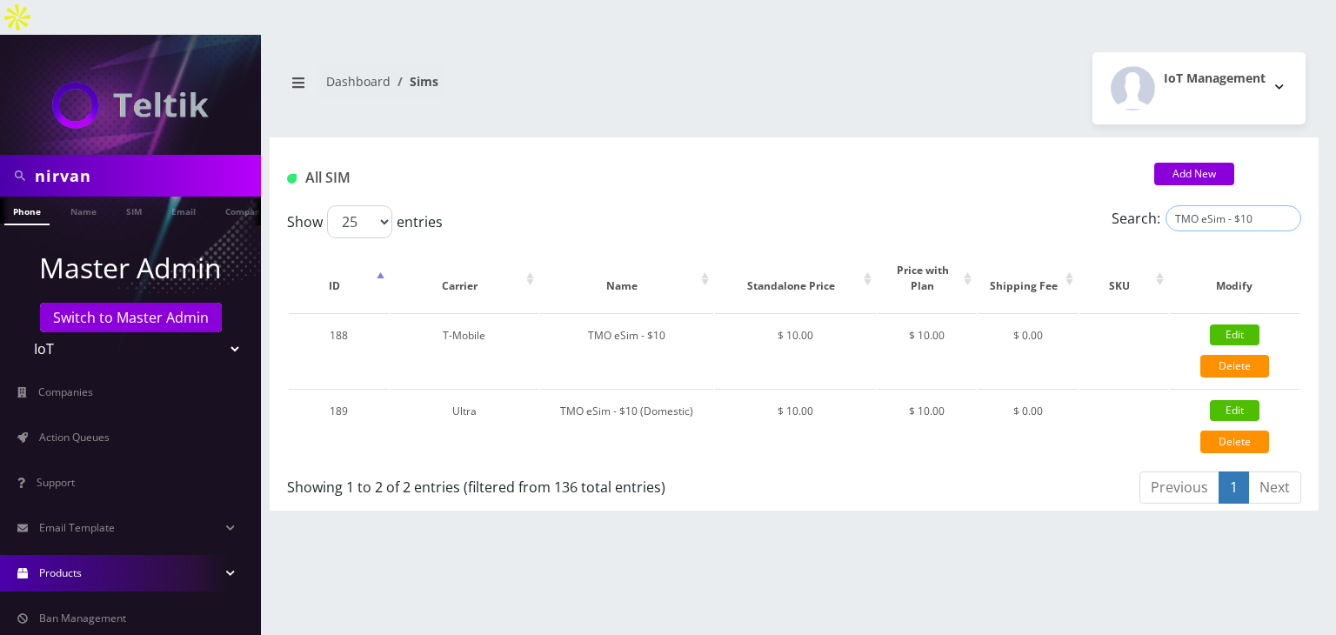
type input "TMO eSim - $10"
click at [85, 196] on link "Name" at bounding box center [83, 210] width 43 height 29
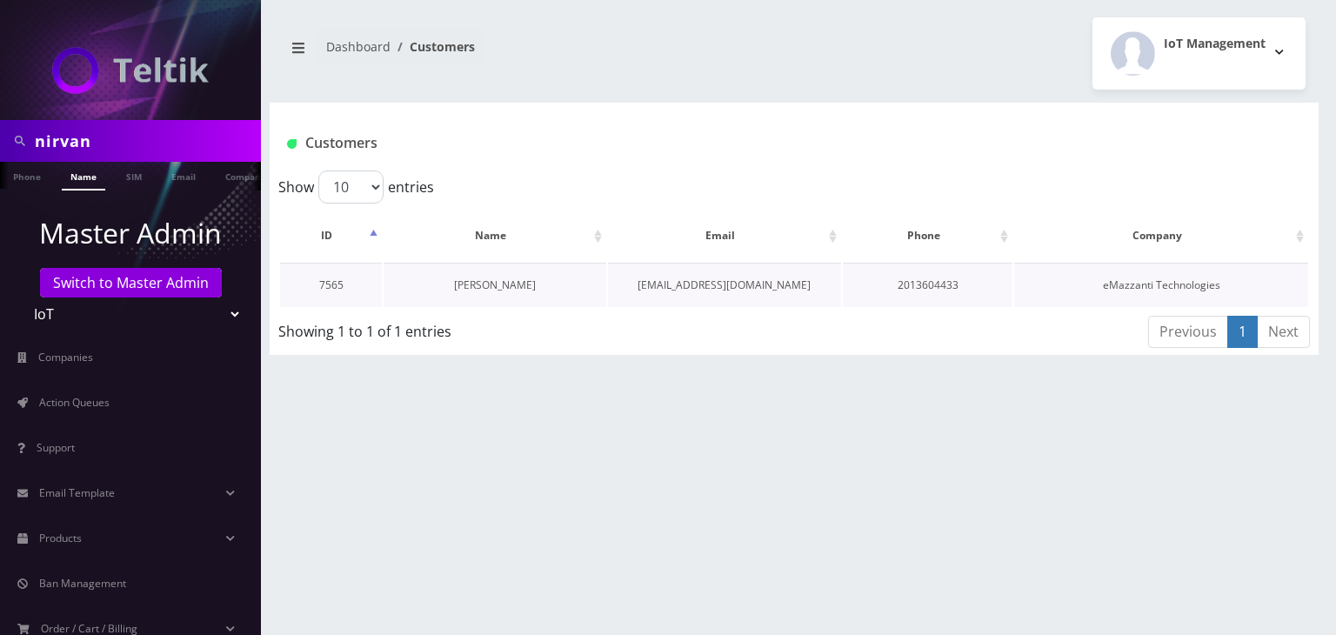
click at [500, 287] on link "[PERSON_NAME]" at bounding box center [495, 284] width 82 height 15
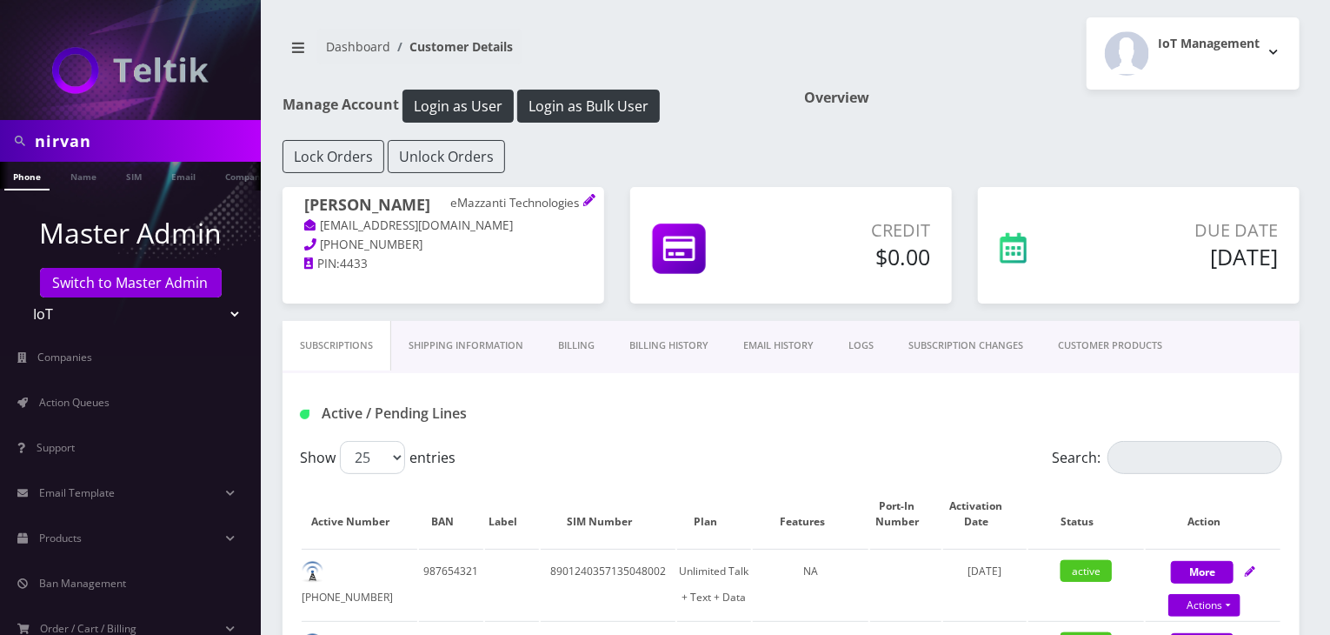
click at [1100, 352] on link "CUSTOMER PRODUCTS" at bounding box center [1110, 346] width 139 height 50
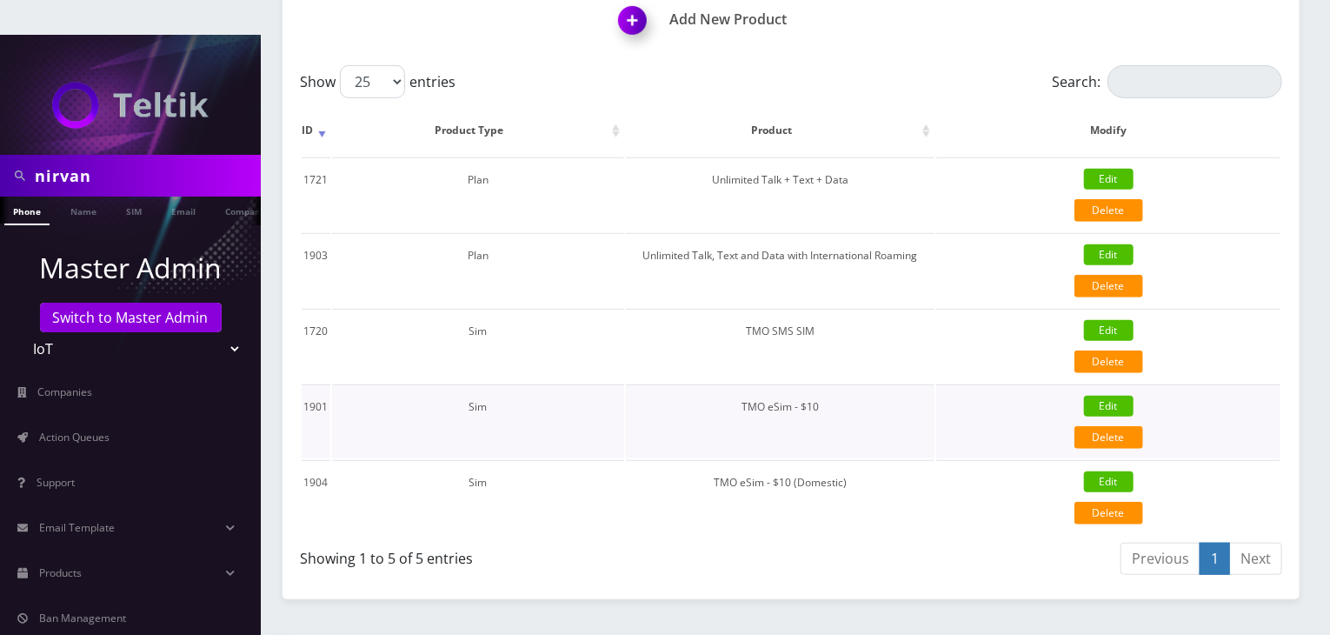
scroll to position [435, 0]
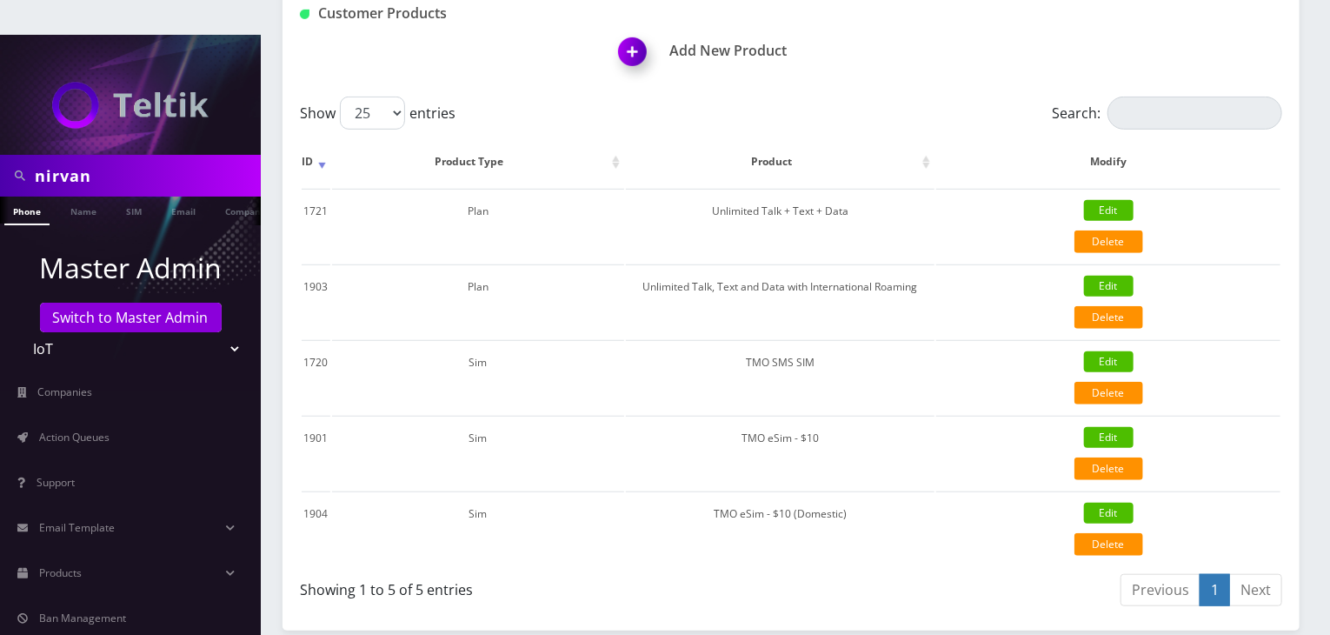
drag, startPoint x: 120, startPoint y: 133, endPoint x: 0, endPoint y: 113, distance: 121.6
click at [0, 155] on div "nirvan" at bounding box center [130, 176] width 261 height 42
type input "[PERSON_NAME]"
click at [80, 196] on link "Name" at bounding box center [83, 210] width 43 height 29
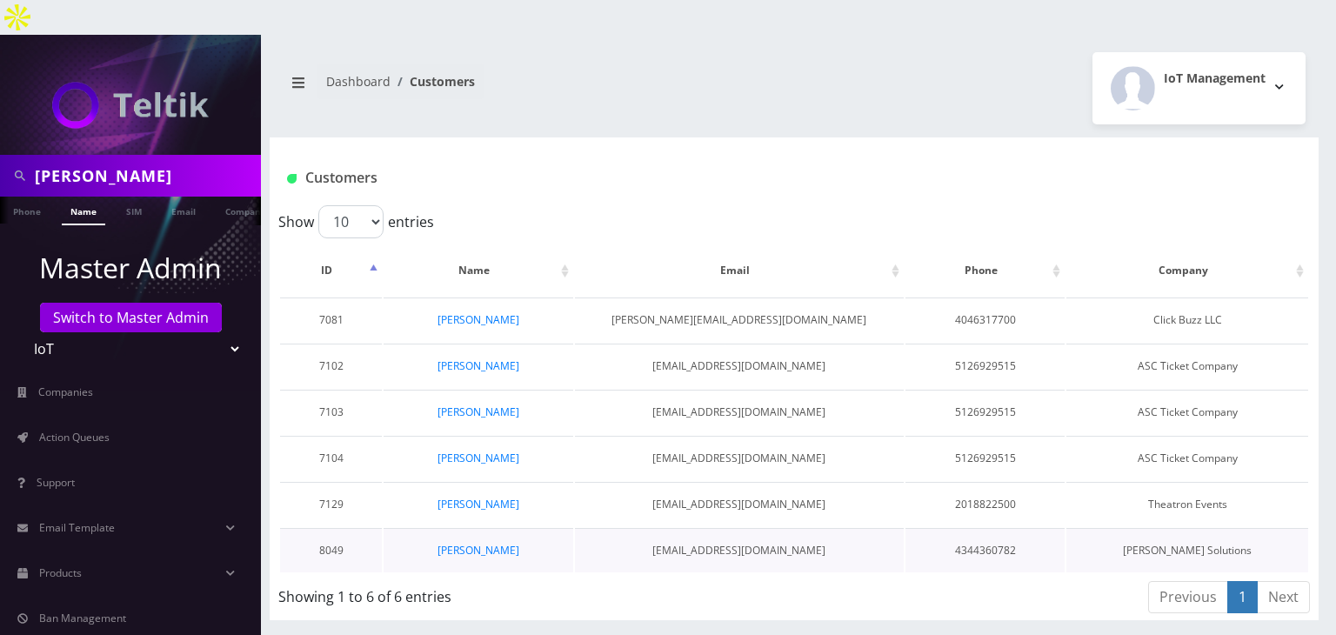
click at [480, 528] on td "[PERSON_NAME]" at bounding box center [478, 550] width 190 height 44
click at [481, 543] on link "Brian Bauer" at bounding box center [478, 550] width 82 height 15
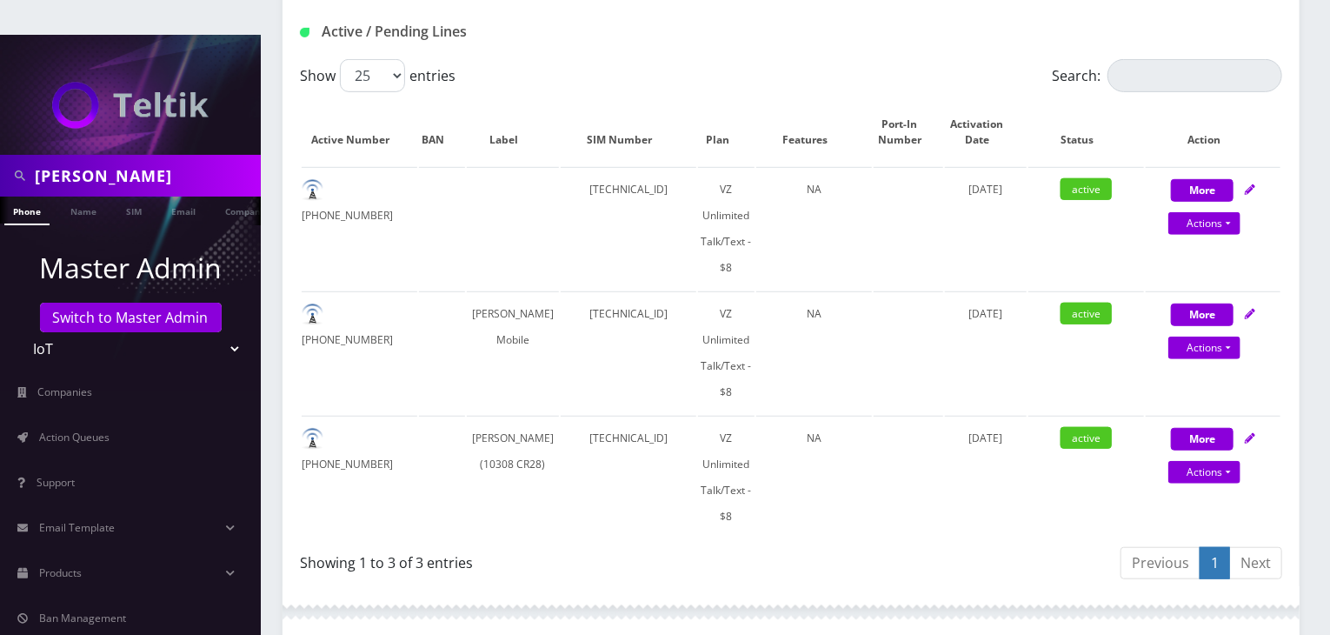
scroll to position [290, 0]
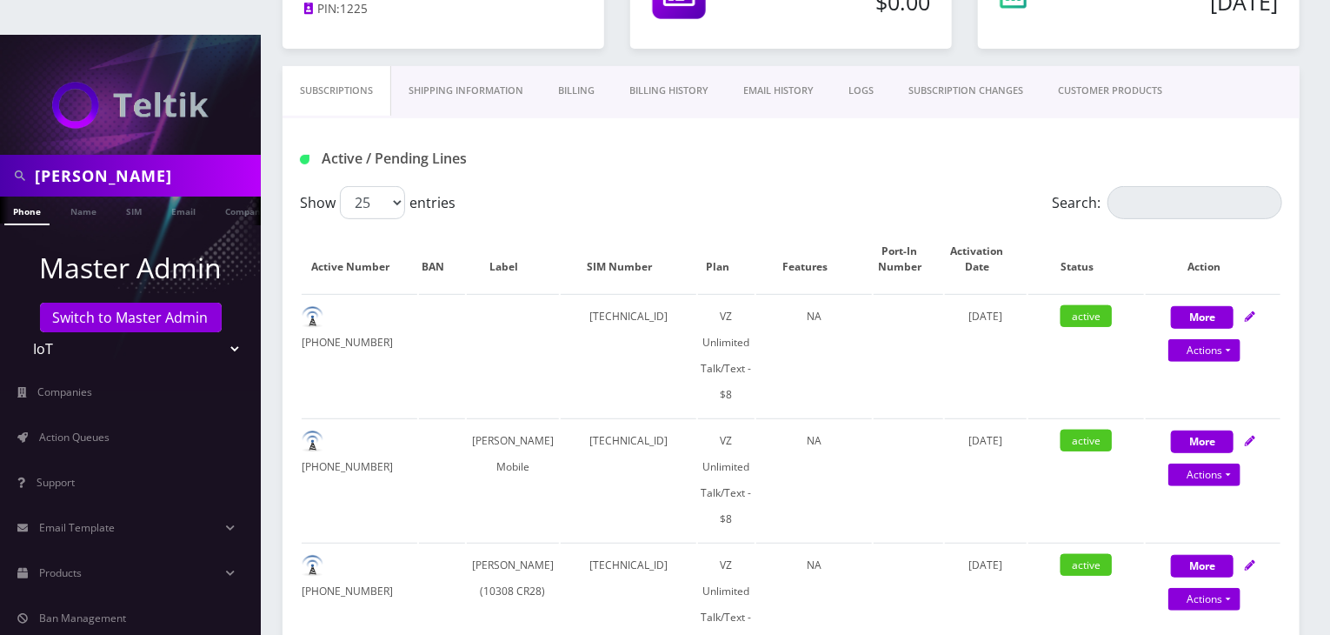
drag, startPoint x: 111, startPoint y: 143, endPoint x: 0, endPoint y: 141, distance: 111.3
click at [0, 155] on div "brian" at bounding box center [130, 176] width 261 height 42
paste input "[EMAIL_ADDRESS][DOMAIN_NAME]"
type input "[EMAIL_ADDRESS][DOMAIN_NAME]"
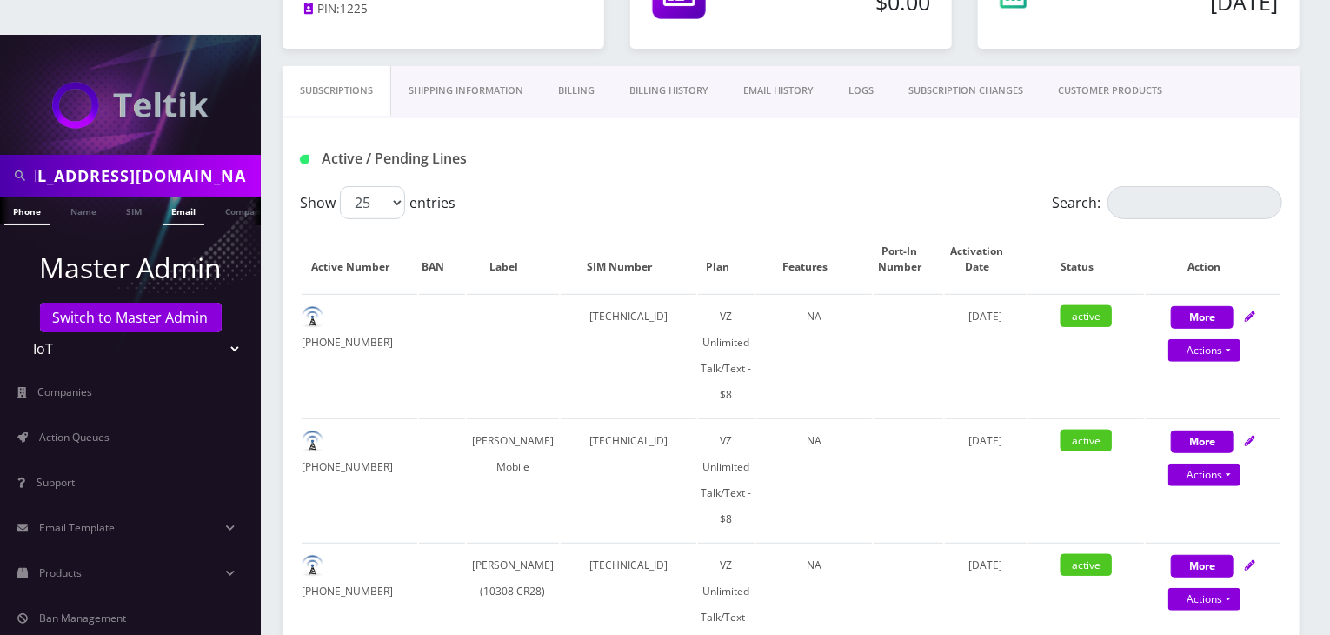
scroll to position [0, 0]
click at [187, 196] on link "Email" at bounding box center [184, 210] width 42 height 29
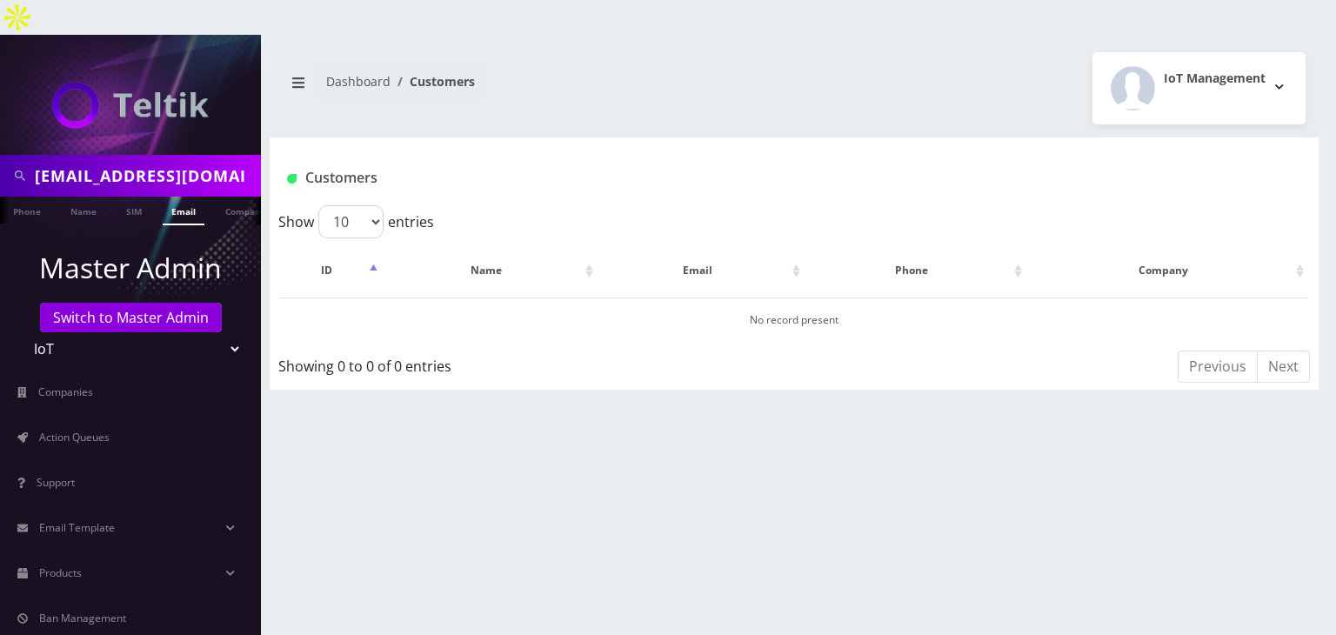
click at [185, 332] on select "Teltik Production My Link Mobile VennMobile Unlimited Advanced LTE [PERSON_NAME…" at bounding box center [131, 348] width 222 height 33
select select "1"
click at [20, 332] on select "Teltik Production My Link Mobile VennMobile Unlimited Advanced LTE [PERSON_NAME…" at bounding box center [131, 348] width 222 height 33
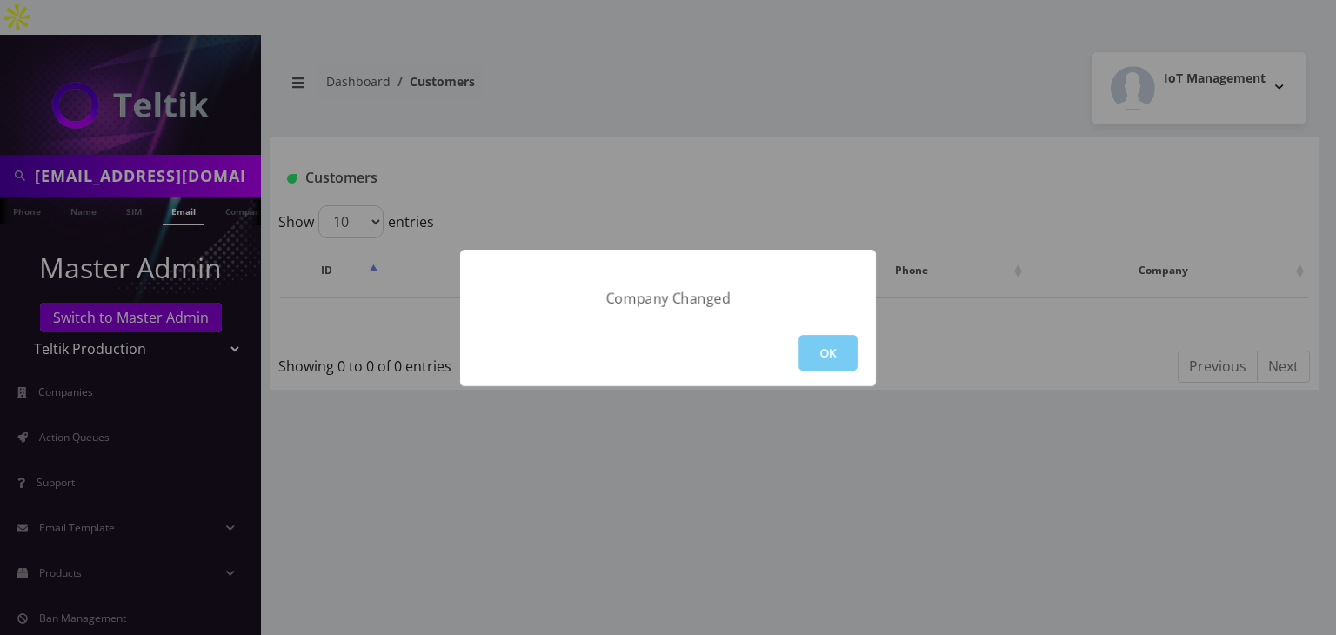
click at [827, 335] on button "OK" at bounding box center [827, 353] width 59 height 36
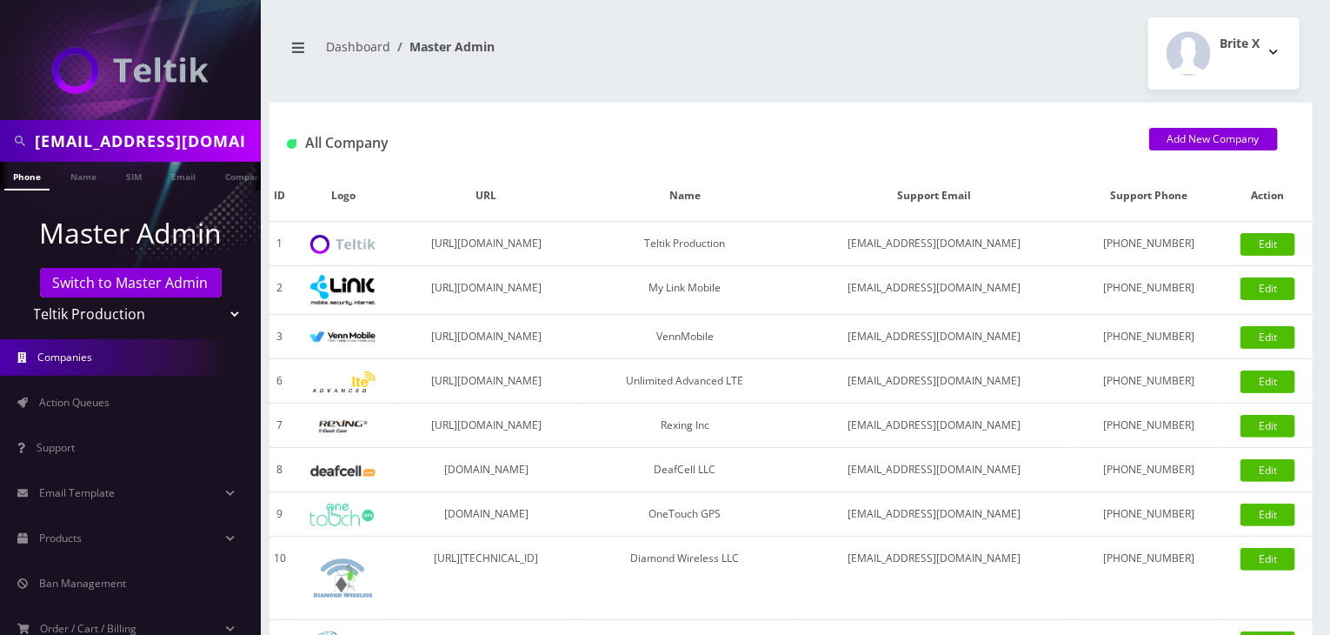
click at [188, 153] on input "[EMAIL_ADDRESS][DOMAIN_NAME]" at bounding box center [146, 140] width 222 height 33
click at [177, 183] on link "Email" at bounding box center [184, 176] width 42 height 29
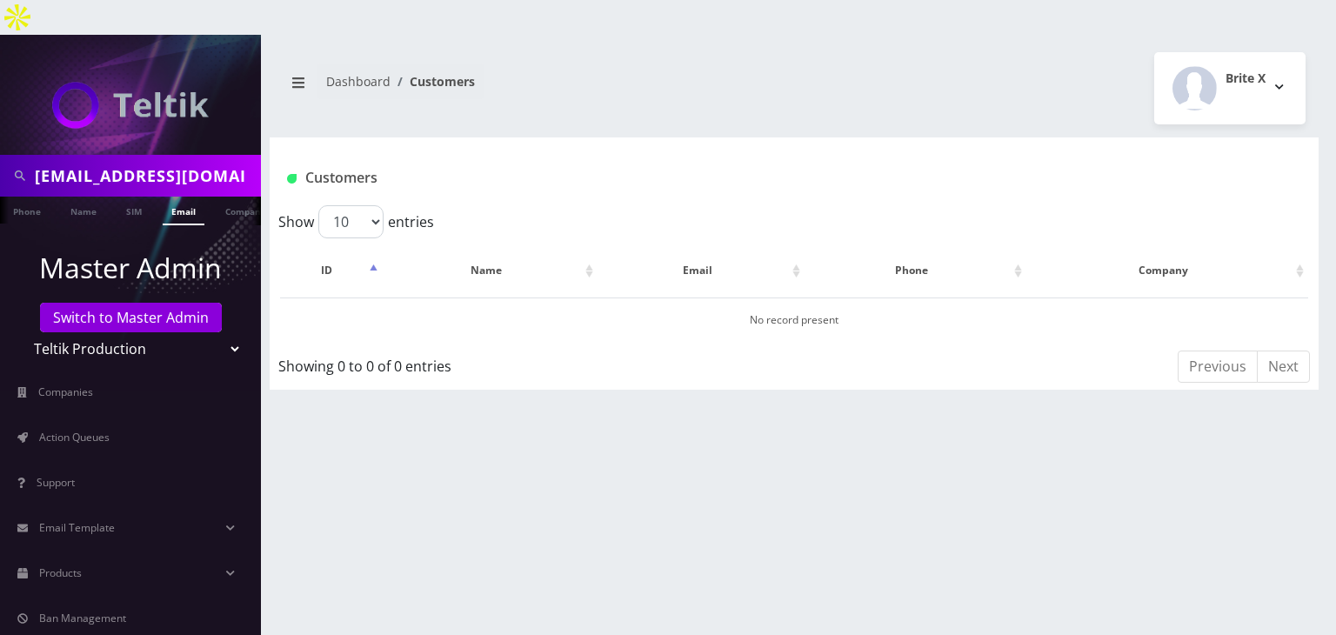
click at [210, 332] on select "Teltik Production My Link Mobile VennMobile Unlimited Advanced LTE Rexing Inc D…" at bounding box center [131, 348] width 222 height 33
select select "13"
click at [20, 332] on select "Teltik Production My Link Mobile VennMobile Unlimited Advanced LTE Rexing Inc D…" at bounding box center [131, 348] width 222 height 33
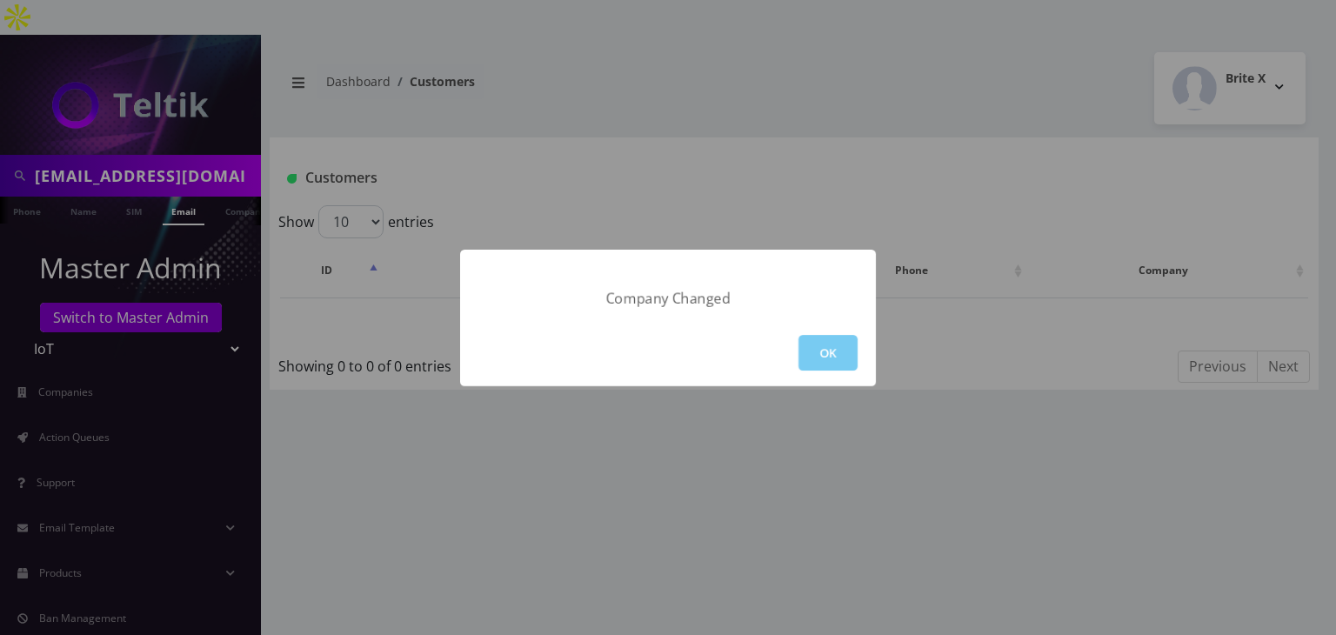
click at [833, 342] on button "OK" at bounding box center [827, 353] width 59 height 36
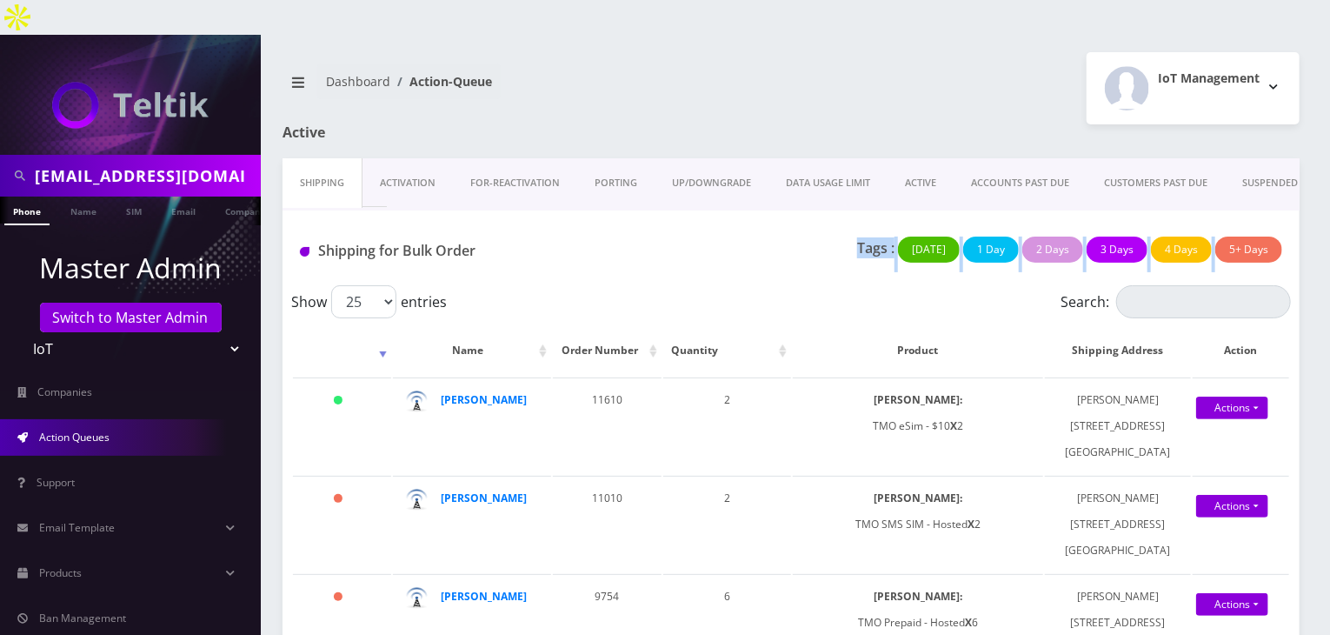
drag, startPoint x: 863, startPoint y: 214, endPoint x: 799, endPoint y: 259, distance: 78.6
click at [823, 242] on div "Shipping for Bulk Order Tags : Today 1 Day 2 Days 3 Days 4 Days 5+ Days" at bounding box center [791, 247] width 1017 height 75
drag, startPoint x: 863, startPoint y: 210, endPoint x: 838, endPoint y: 236, distance: 36.3
click at [838, 236] on div "Tags : Today 1 Day 2 Days 3 Days 4 Days 5+ Days" at bounding box center [959, 254] width 672 height 36
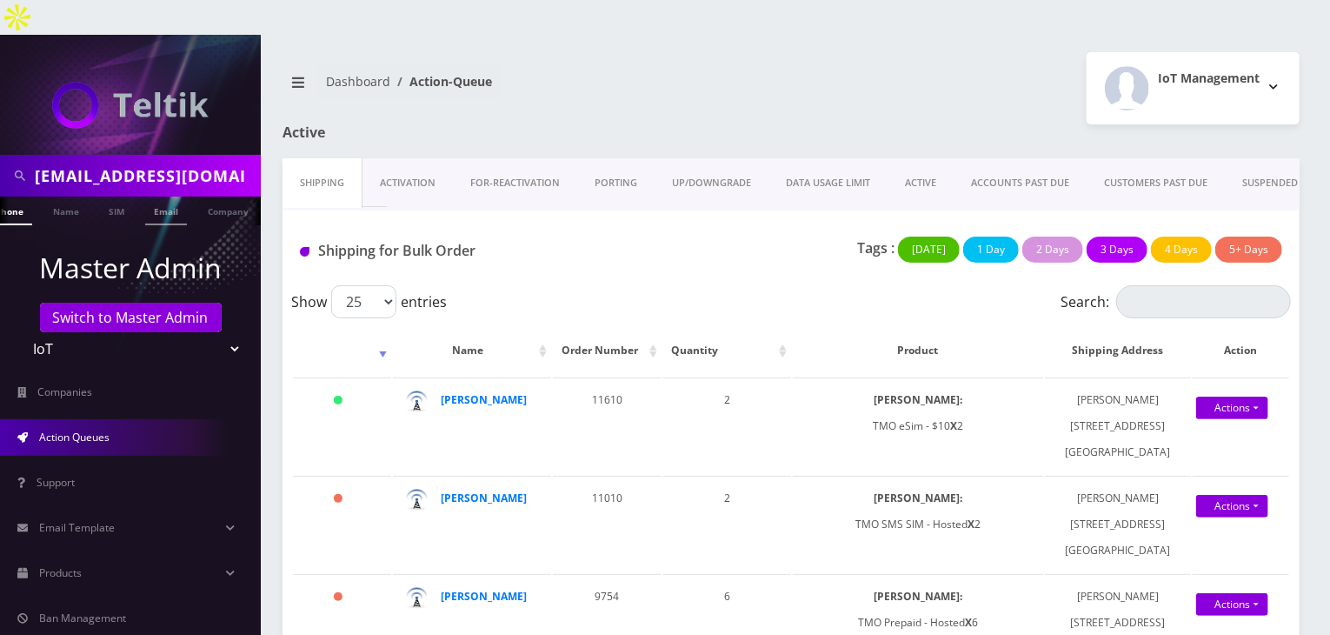
scroll to position [0, 27]
drag, startPoint x: 241, startPoint y: 142, endPoint x: 10, endPoint y: 140, distance: 230.4
click at [10, 159] on div "christian@dreamvizapps.com" at bounding box center [130, 175] width 252 height 33
type input "s"
type input "komail"
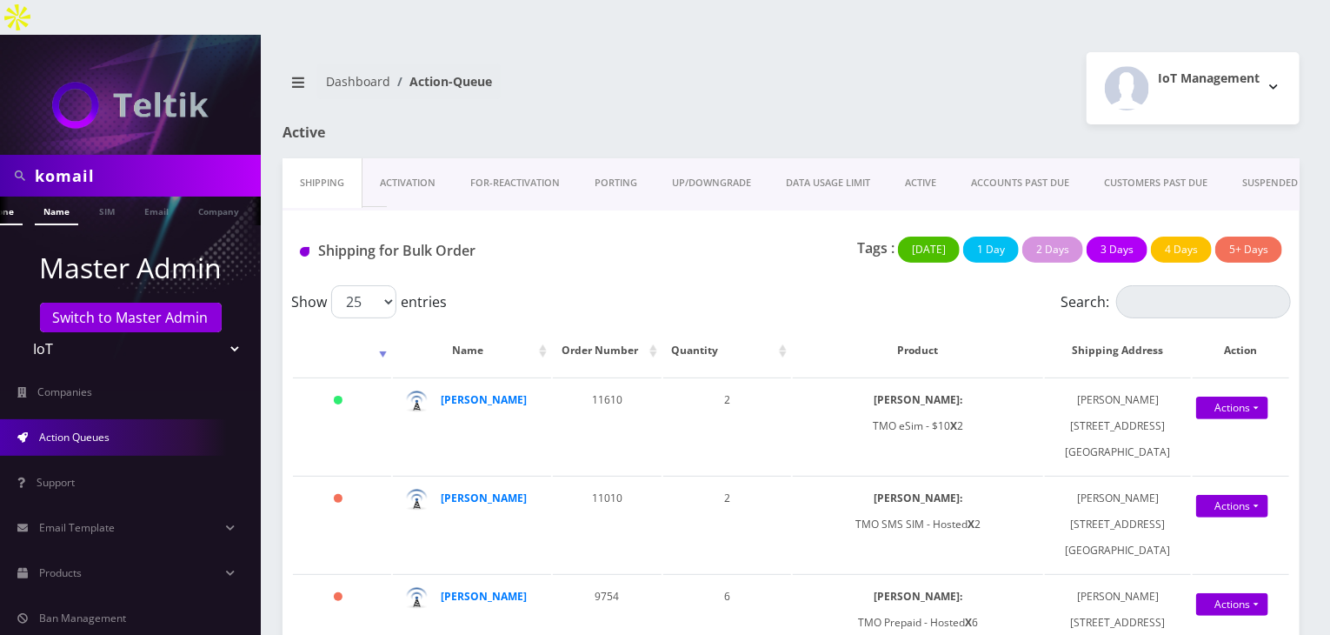
click at [45, 196] on link "Name" at bounding box center [56, 210] width 43 height 29
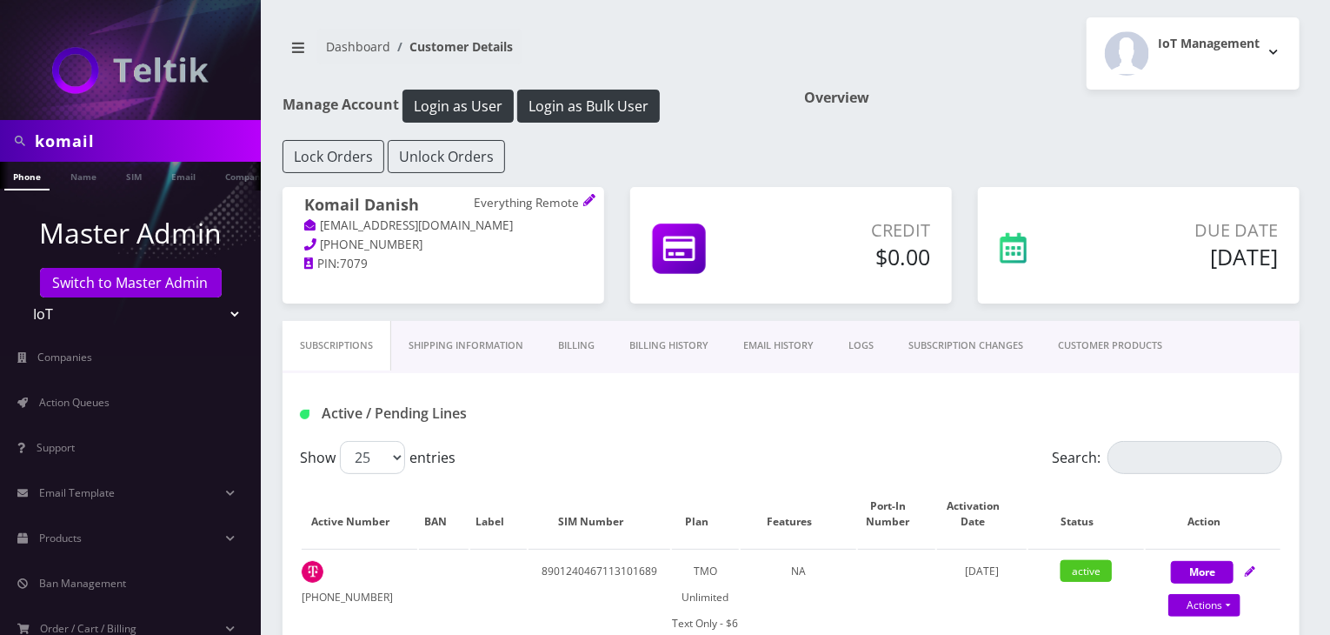
click at [1114, 343] on link "CUSTOMER PRODUCTS" at bounding box center [1110, 346] width 139 height 50
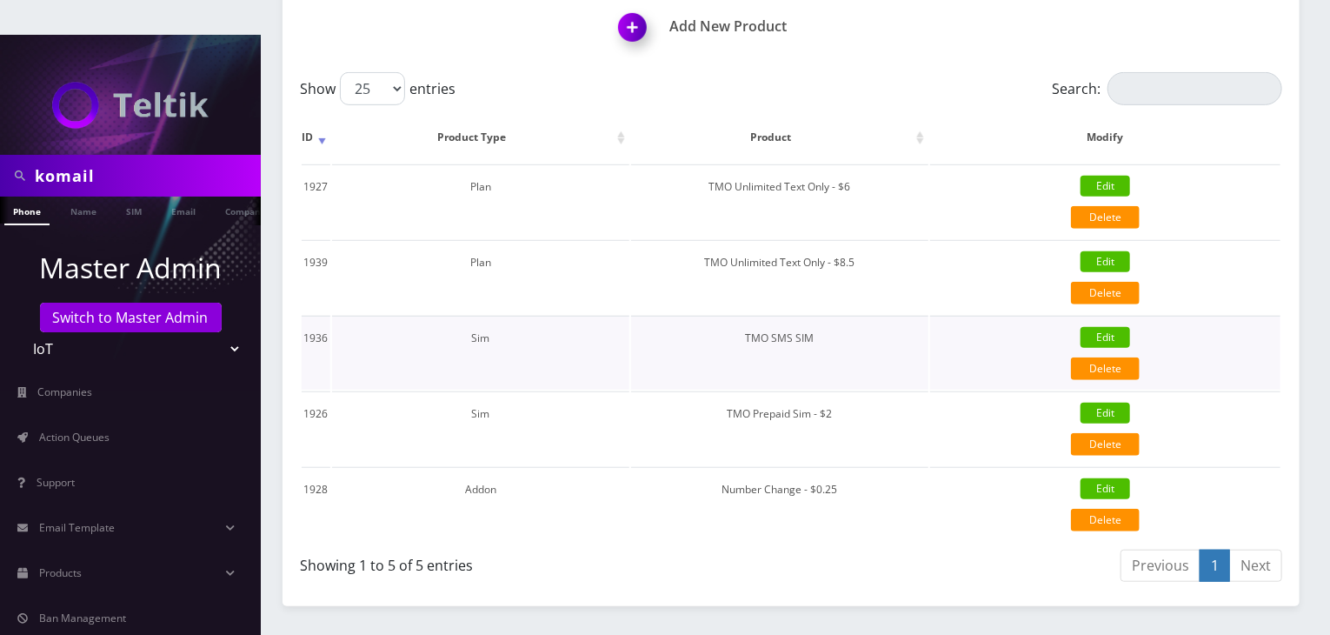
scroll to position [435, 0]
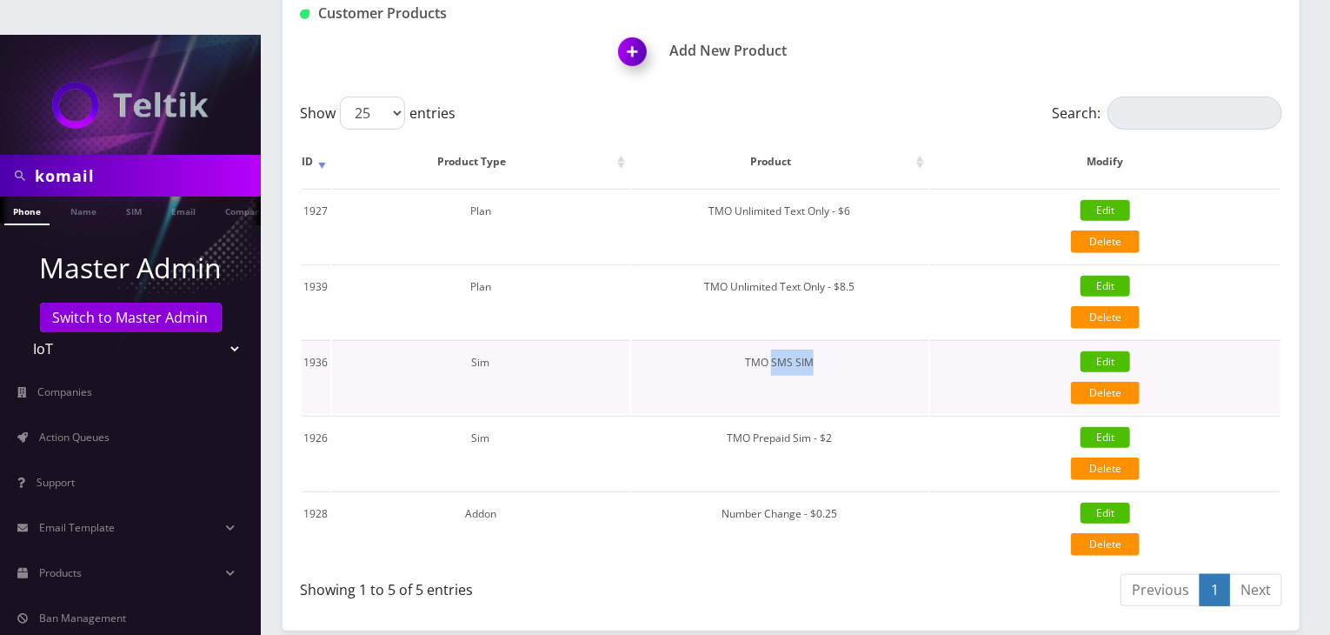
drag, startPoint x: 820, startPoint y: 327, endPoint x: 774, endPoint y: 336, distance: 46.9
click at [774, 340] on td "TMO SMS SIM" at bounding box center [779, 377] width 297 height 74
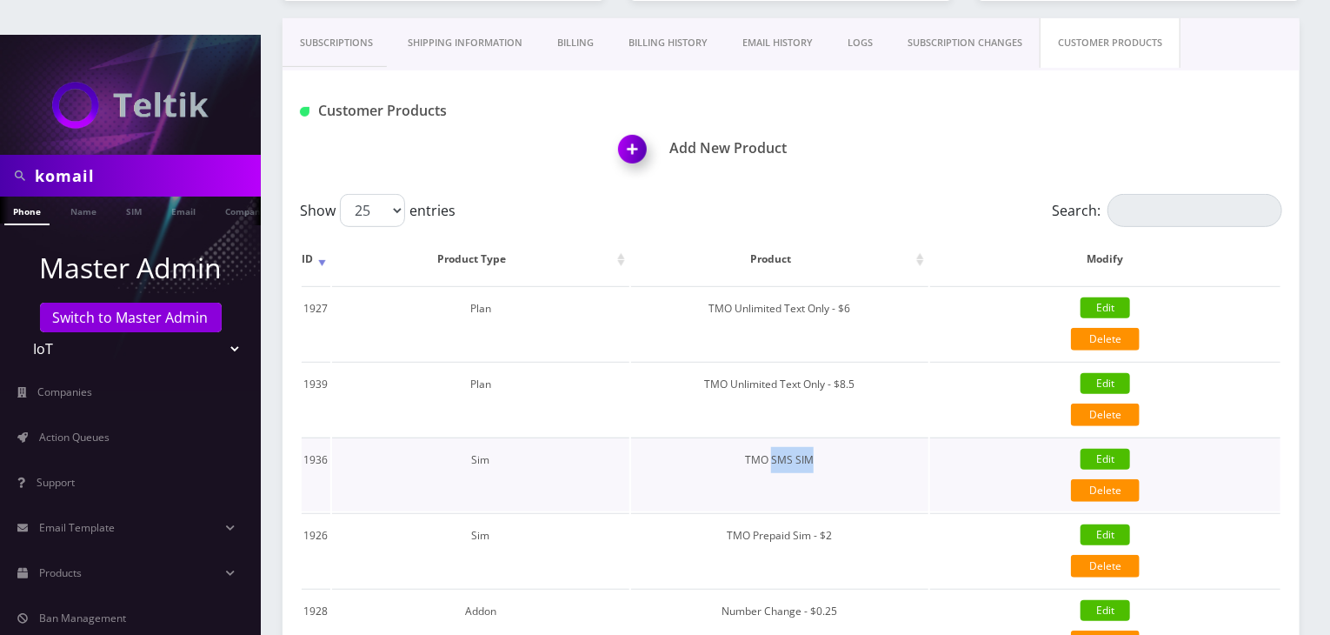
scroll to position [336, 0]
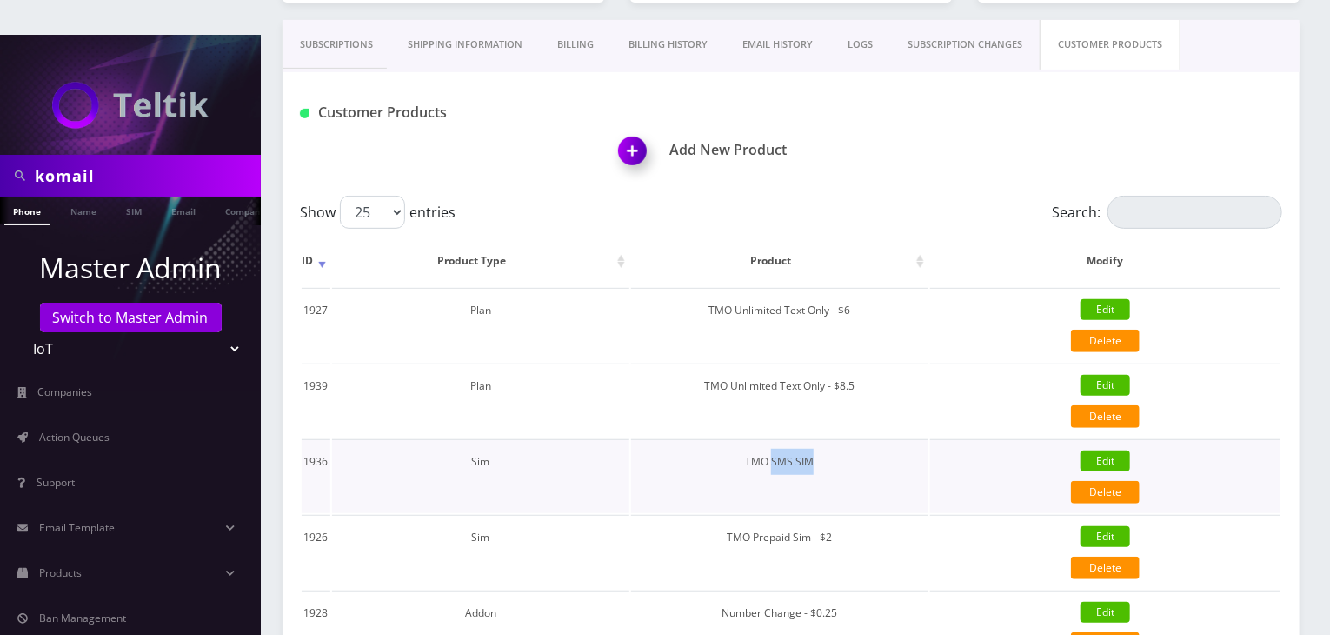
click at [863, 446] on td "TMO SMS SIM" at bounding box center [779, 476] width 297 height 74
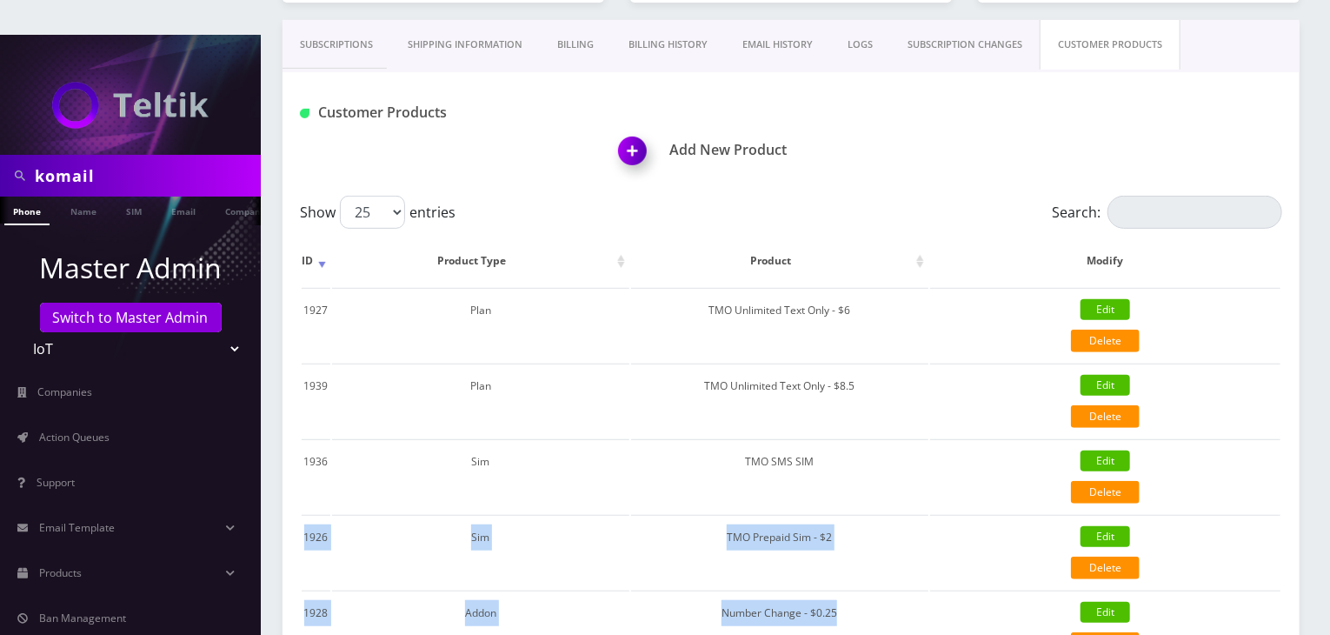
scroll to position [579, 0]
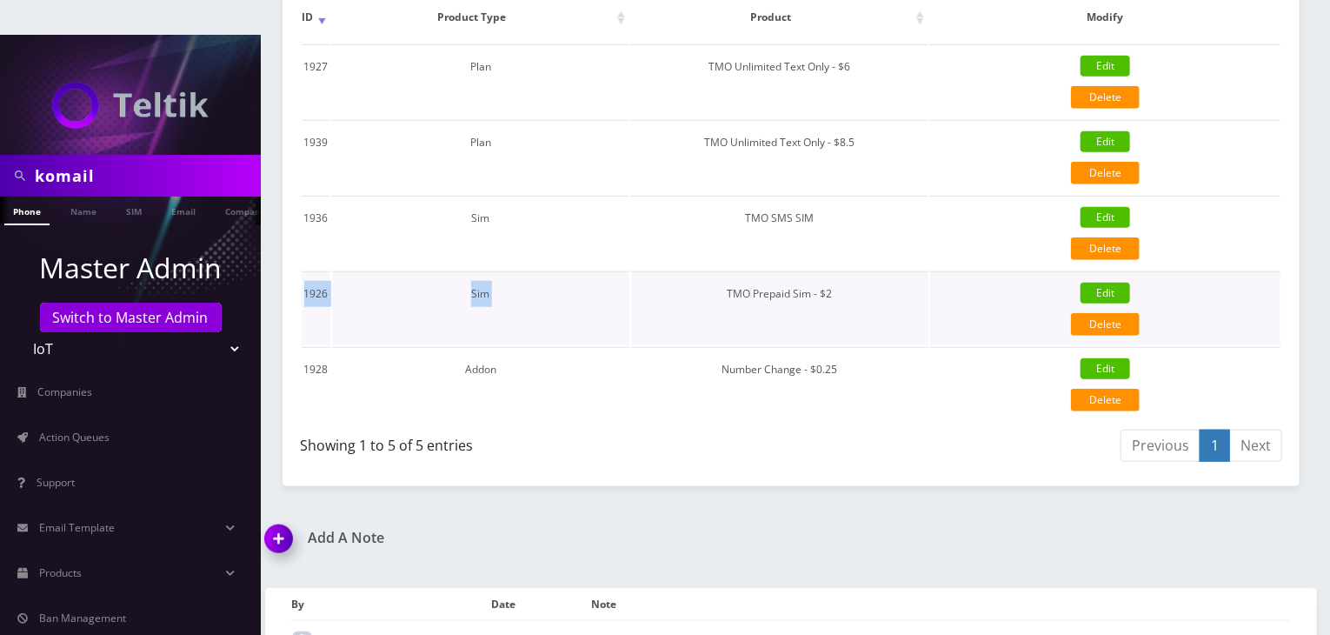
drag, startPoint x: 817, startPoint y: 425, endPoint x: 727, endPoint y: 288, distance: 164.5
click at [727, 288] on tbody "1927 Plan TMO Unlimited Text Only - $6 Edit Delete {"id":1927,"customer_id":807…" at bounding box center [791, 232] width 979 height 376
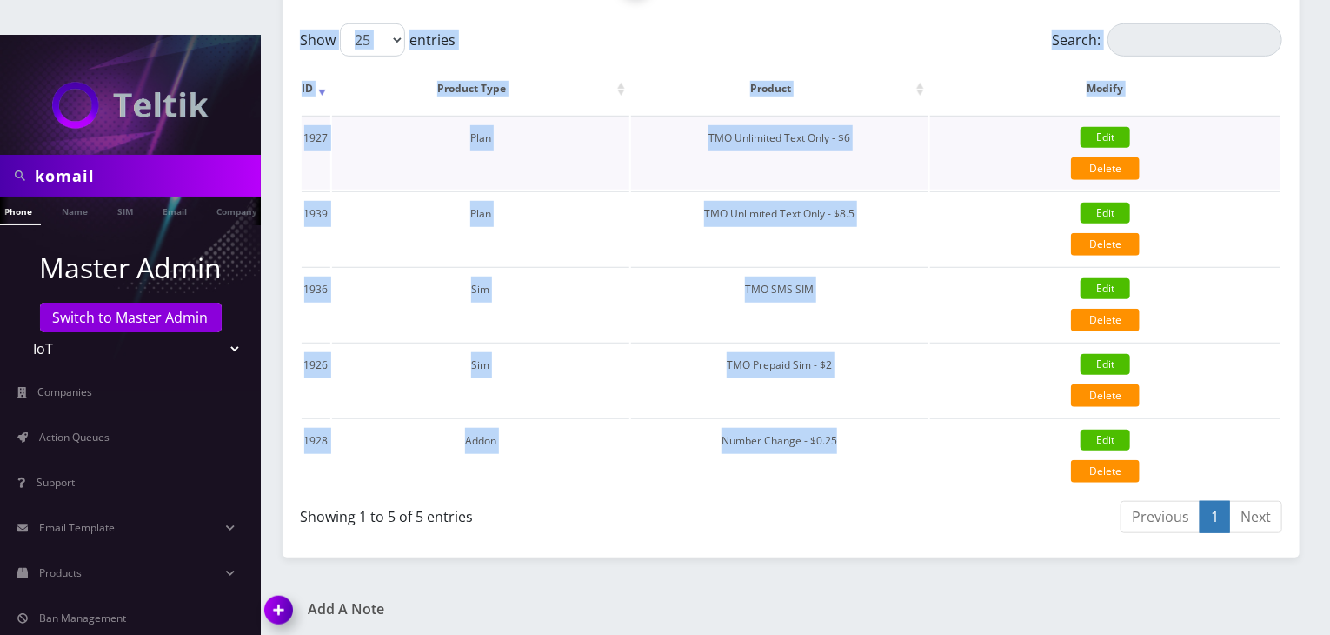
scroll to position [0, 17]
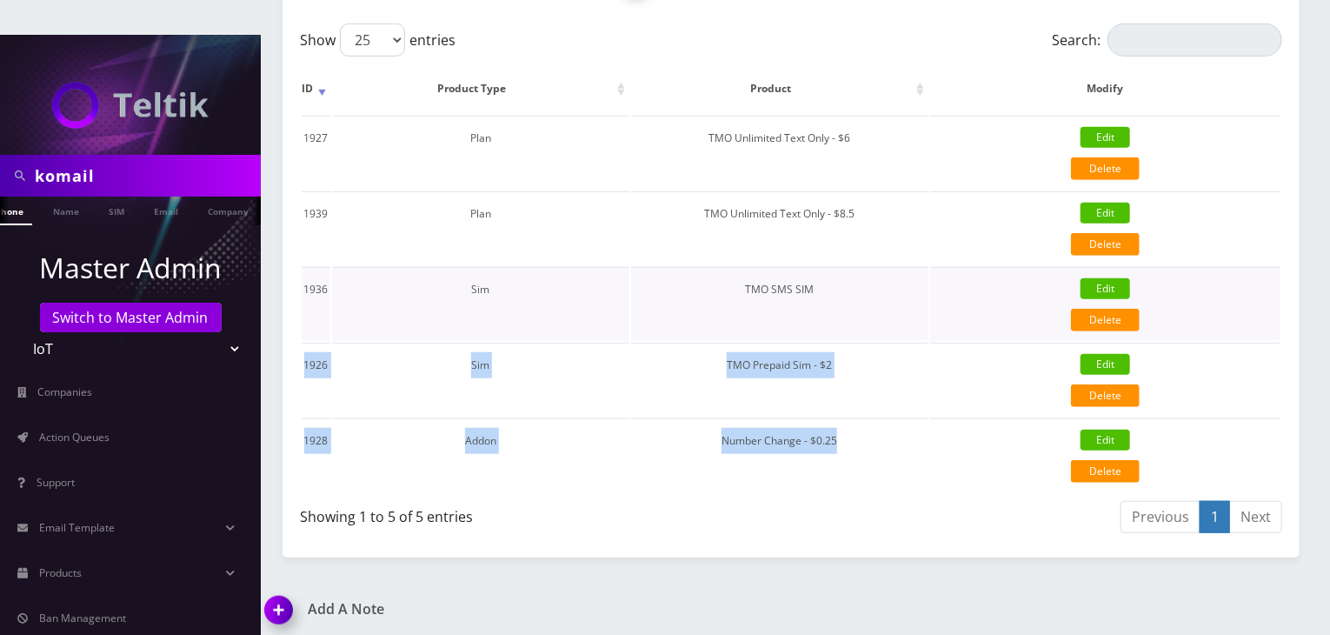
drag, startPoint x: 908, startPoint y: 338, endPoint x: 871, endPoint y: 229, distance: 115.5
click at [871, 229] on tbody "1927 Plan TMO Unlimited Text Only - $6 Edit Delete {"id":1927,"customer_id":807…" at bounding box center [791, 304] width 979 height 376
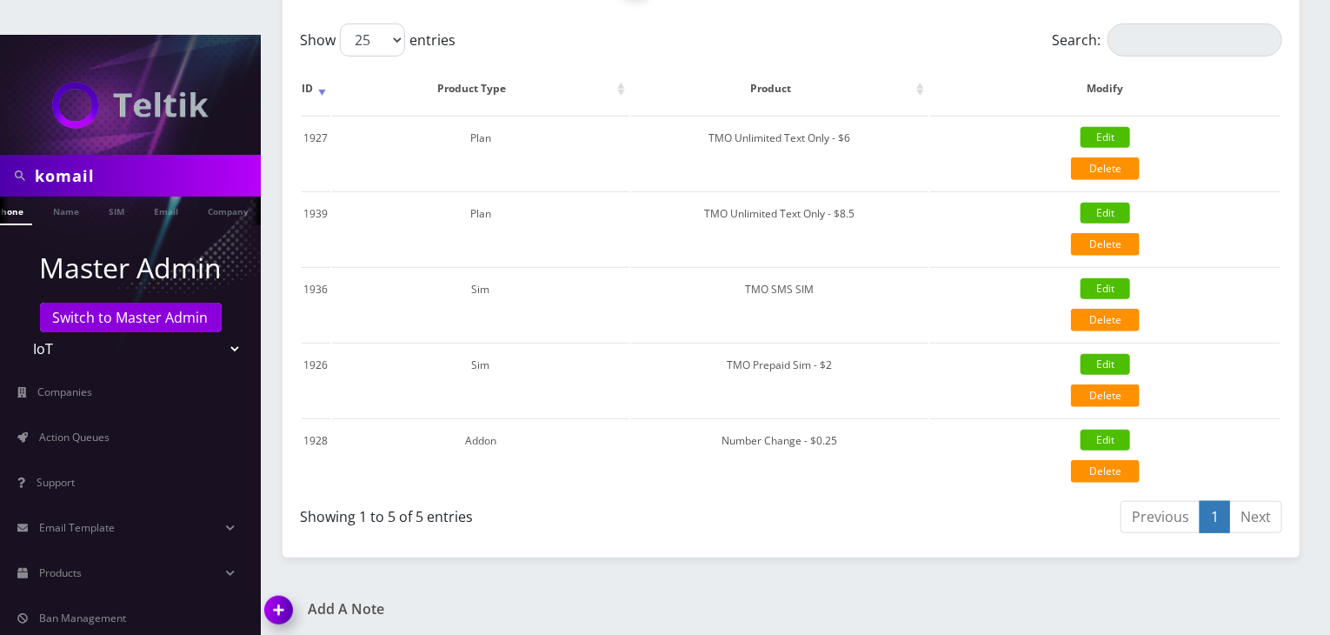
click at [910, 522] on div "komail Phone Name SIM Email Company Customer Dashboard Customer Details IoT Man…" at bounding box center [791, 136] width 1078 height 1218
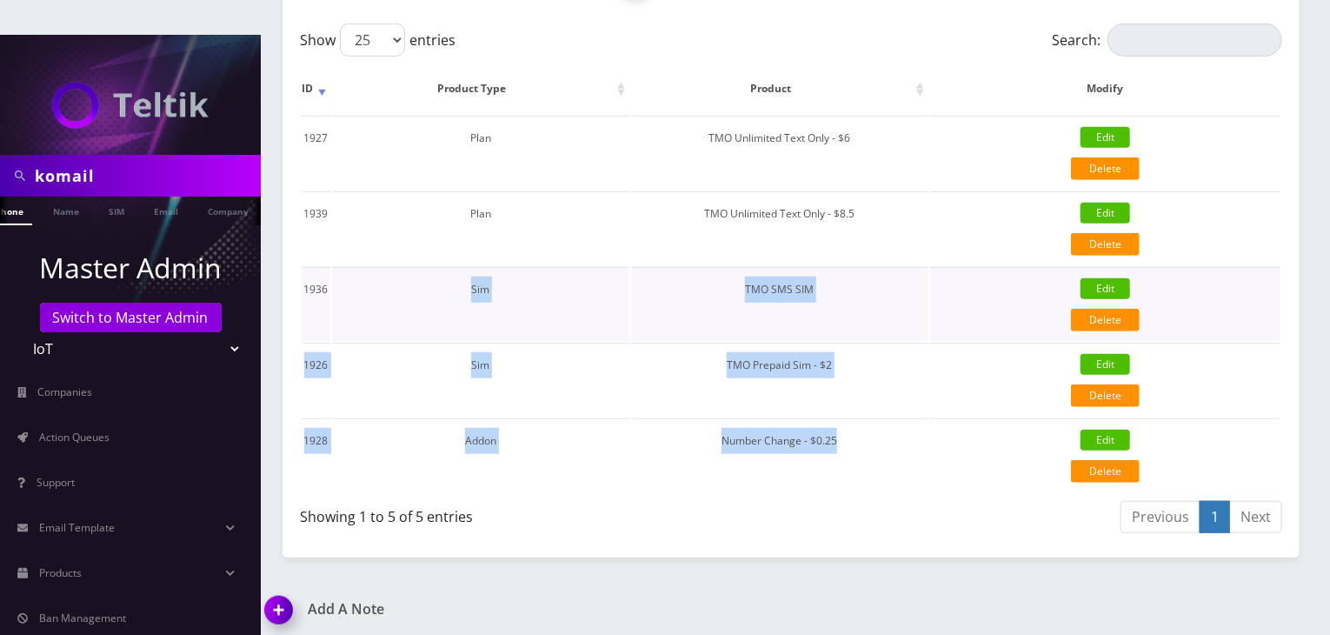
drag, startPoint x: 875, startPoint y: 402, endPoint x: 396, endPoint y: 286, distance: 492.0
click at [396, 286] on tbody "1927 Plan TMO Unlimited Text Only - $6 Edit Delete {"id":1927,"customer_id":807…" at bounding box center [791, 304] width 979 height 376
click at [812, 267] on td "TMO SMS SIM" at bounding box center [779, 304] width 297 height 74
drag, startPoint x: 848, startPoint y: 398, endPoint x: 306, endPoint y: 253, distance: 560.8
click at [306, 253] on tbody "1927 Plan TMO Unlimited Text Only - $6 Edit Delete {"id":1927,"customer_id":807…" at bounding box center [791, 304] width 979 height 376
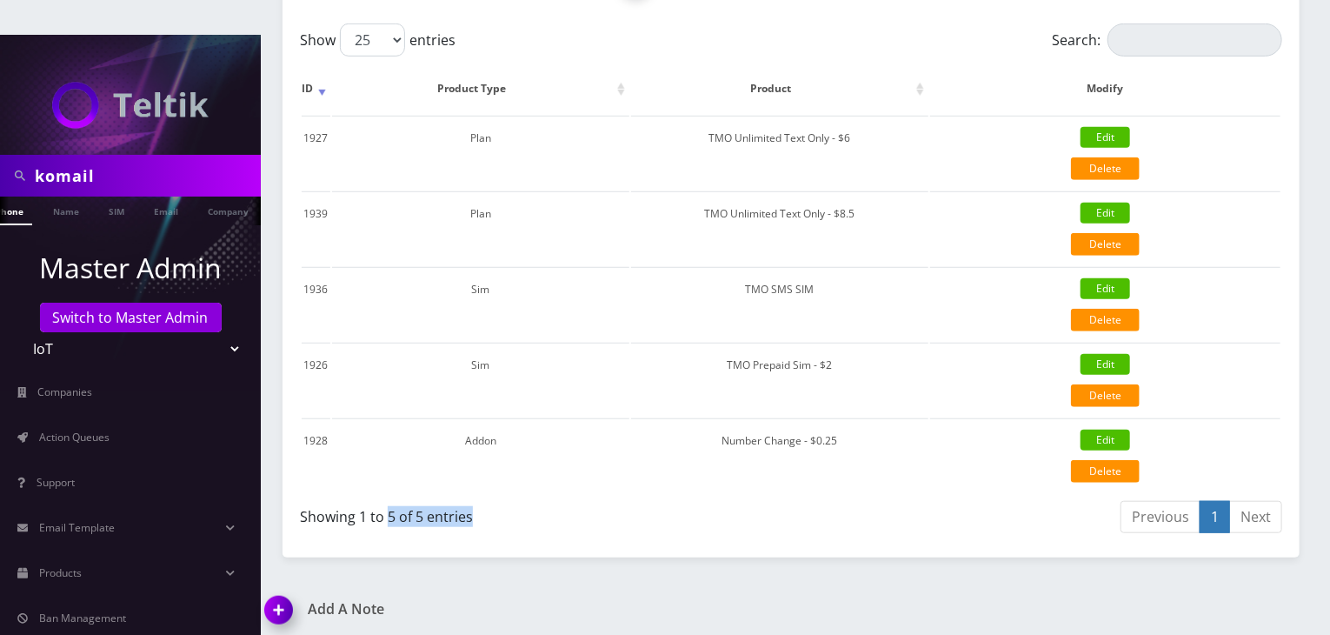
drag, startPoint x: 490, startPoint y: 481, endPoint x: 387, endPoint y: 490, distance: 103.0
click at [387, 499] on div "Showing 1 to 5 of 5 entries" at bounding box center [545, 519] width 491 height 41
click at [459, 499] on div "Showing 1 to 5 of 5 entries" at bounding box center [545, 519] width 491 height 41
drag, startPoint x: 480, startPoint y: 476, endPoint x: 385, endPoint y: 489, distance: 95.7
click at [385, 499] on div "Showing 1 to 5 of 5 entries" at bounding box center [545, 519] width 491 height 41
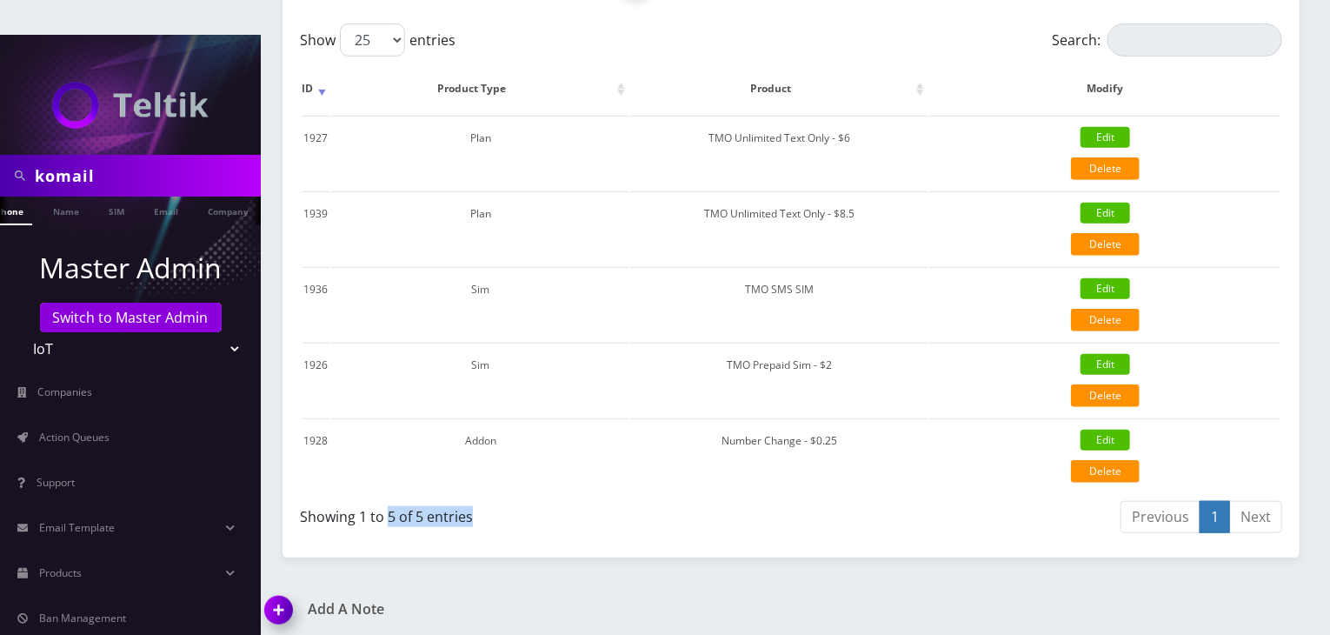
click at [575, 499] on div "Showing 1 to 5 of 5 entries" at bounding box center [539, 513] width 478 height 28
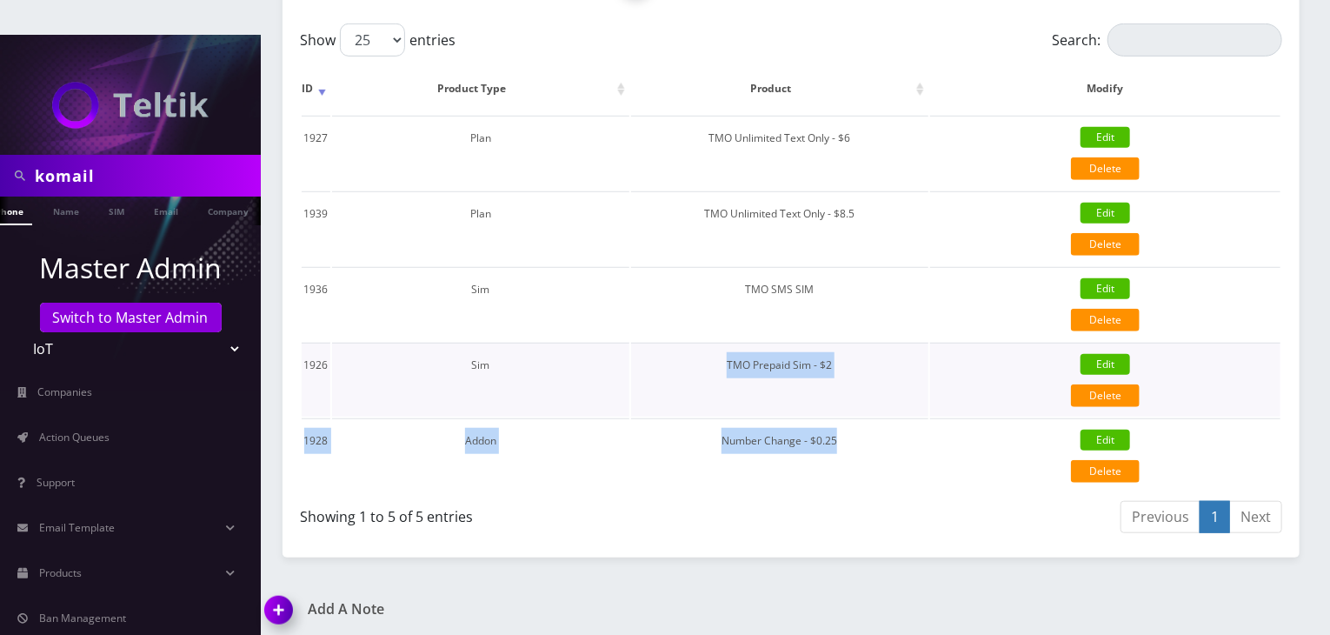
drag, startPoint x: 858, startPoint y: 403, endPoint x: 669, endPoint y: 316, distance: 208.1
click at [669, 316] on tbody "1927 Plan TMO Unlimited Text Only - $6 Edit Delete {"id":1927,"customer_id":807…" at bounding box center [791, 304] width 979 height 376
click at [581, 499] on div "Showing 1 to 5 of 5 entries" at bounding box center [545, 519] width 491 height 41
drag, startPoint x: 856, startPoint y: 405, endPoint x: 305, endPoint y: 271, distance: 566.4
click at [305, 271] on tbody "1927 Plan TMO Unlimited Text Only - $6 Edit Delete {"id":1927,"customer_id":807…" at bounding box center [791, 304] width 979 height 376
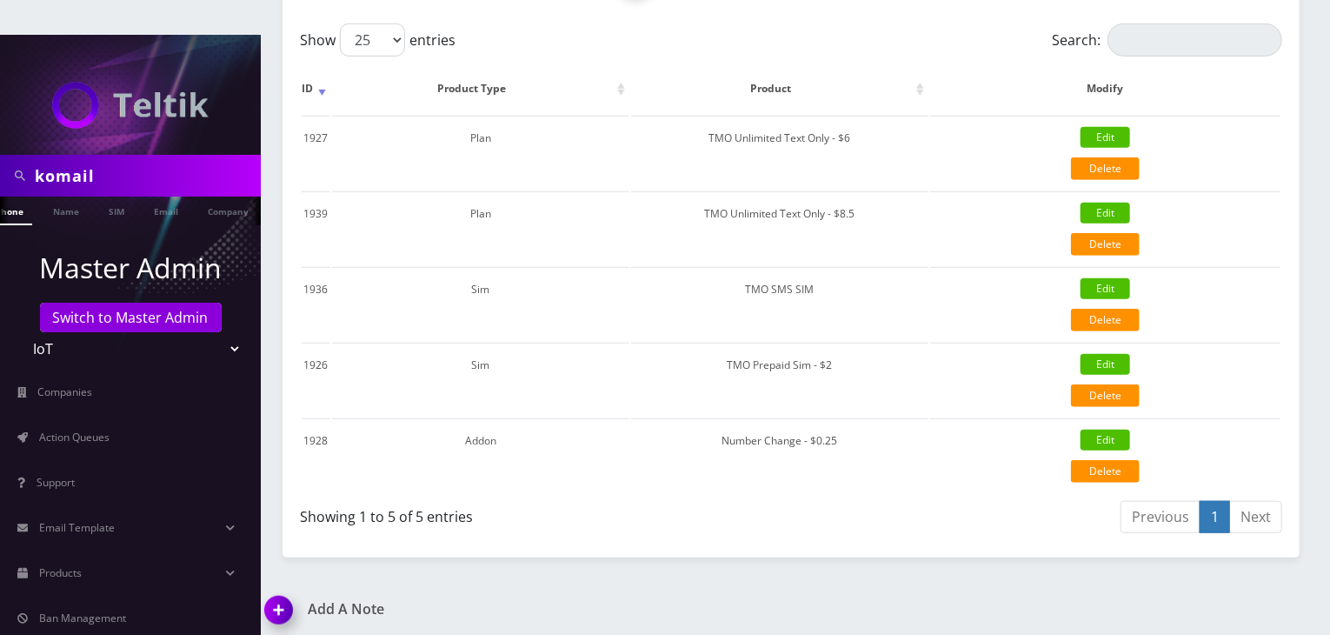
click at [883, 553] on div "komail Phone Name SIM Email Company Customer Dashboard Customer Details IoT Man…" at bounding box center [791, 136] width 1078 height 1218
click at [118, 419] on link "Action Queues" at bounding box center [130, 437] width 261 height 37
